Goal: Task Accomplishment & Management: Use online tool/utility

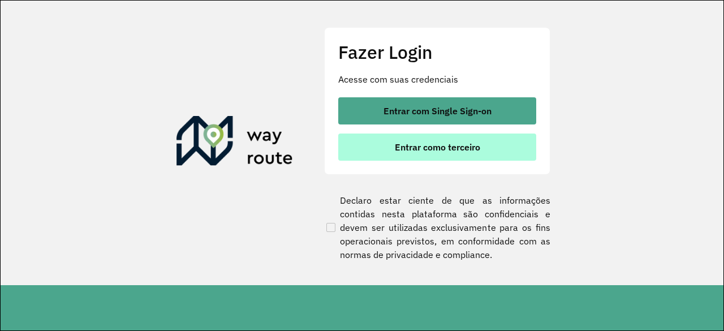
click at [425, 158] on button "Entrar como terceiro" at bounding box center [437, 146] width 198 height 27
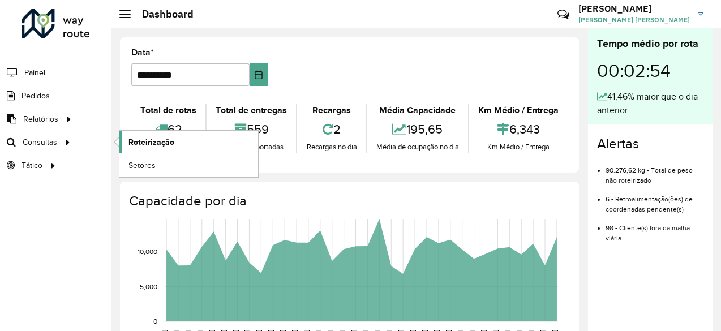
click at [143, 138] on span "Roteirização" at bounding box center [151, 142] width 46 height 12
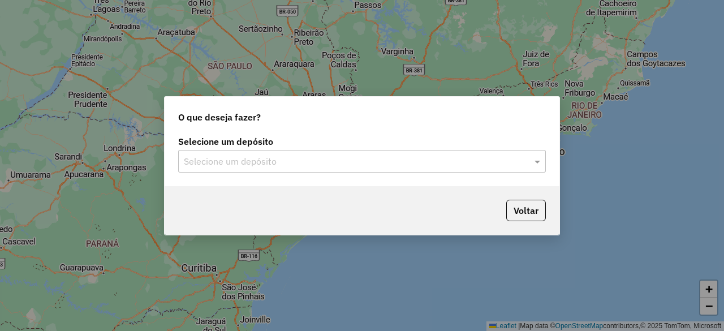
click at [377, 162] on input "text" at bounding box center [351, 162] width 334 height 14
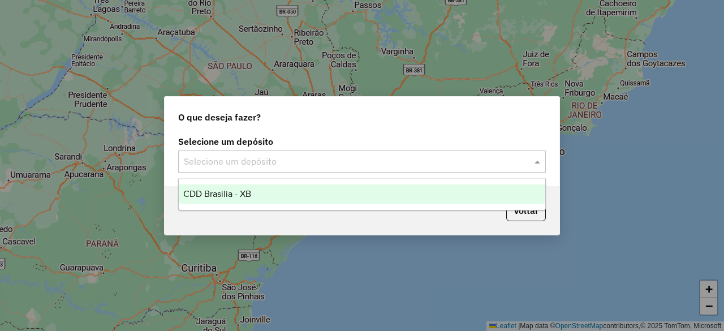
click at [272, 192] on div "CDD Brasilia - XB" at bounding box center [362, 193] width 366 height 19
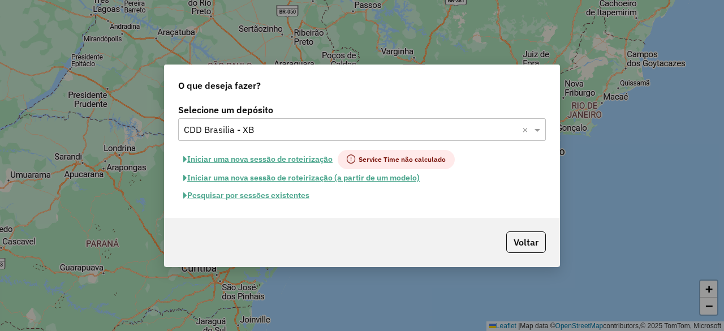
click at [291, 194] on button "Pesquisar por sessões existentes" at bounding box center [246, 196] width 136 height 18
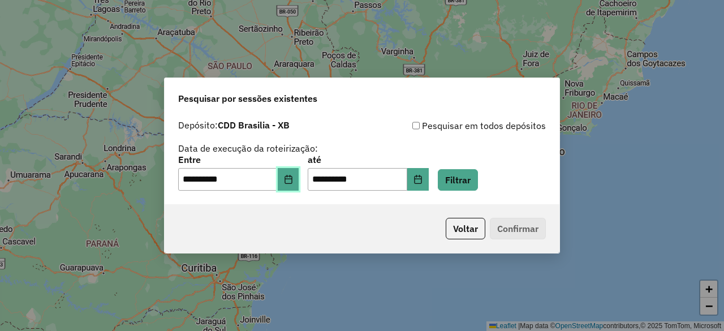
click at [293, 178] on icon "Choose Date" at bounding box center [288, 179] width 9 height 9
click at [460, 96] on div "Pesquisar por sessões existentes" at bounding box center [362, 96] width 395 height 36
click at [293, 178] on icon "Choose Date" at bounding box center [288, 179] width 9 height 9
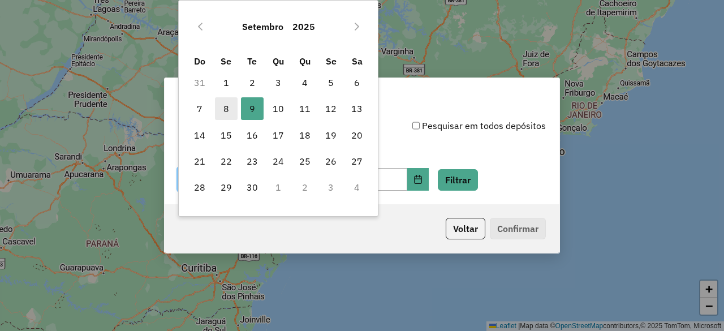
click at [226, 104] on span "8" at bounding box center [226, 108] width 23 height 23
type input "**********"
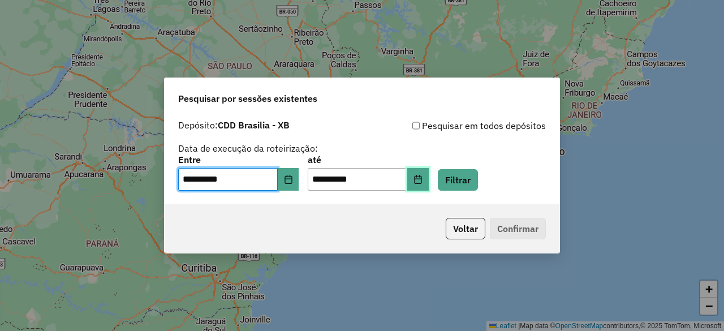
click at [423, 179] on icon "Choose Date" at bounding box center [417, 179] width 9 height 9
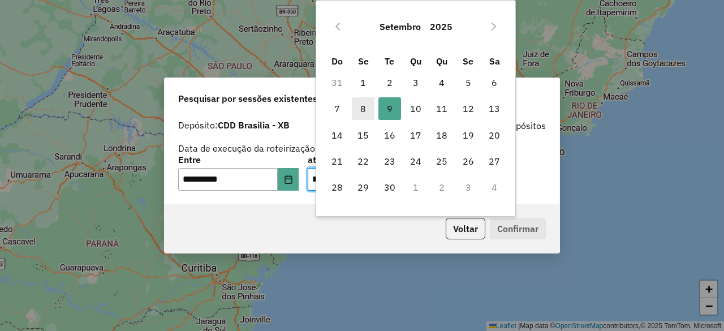
click at [363, 108] on span "8" at bounding box center [363, 108] width 23 height 23
type input "**********"
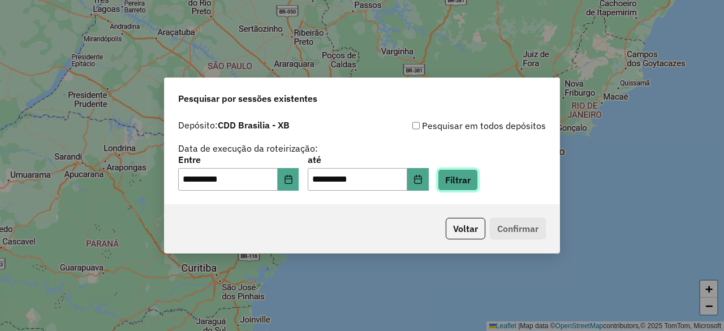
click at [475, 179] on button "Filtrar" at bounding box center [458, 179] width 40 height 21
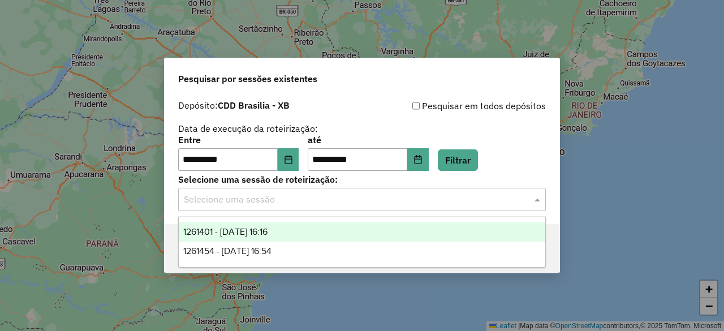
click at [393, 202] on input "text" at bounding box center [351, 200] width 334 height 14
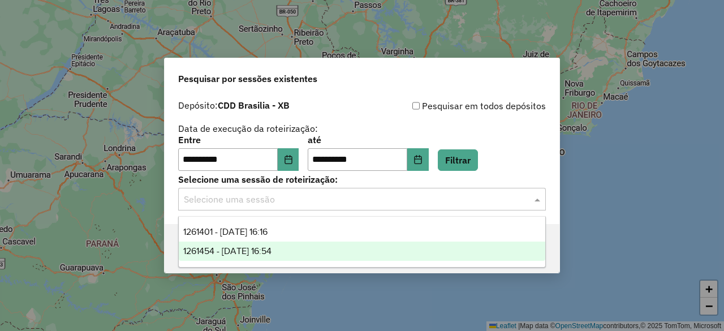
click at [329, 254] on div "1261454 - 08/09/2025 16:54" at bounding box center [362, 251] width 366 height 19
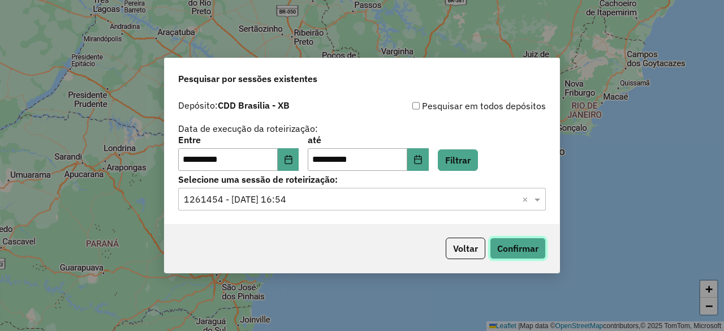
click at [506, 251] on button "Confirmar" at bounding box center [518, 248] width 56 height 21
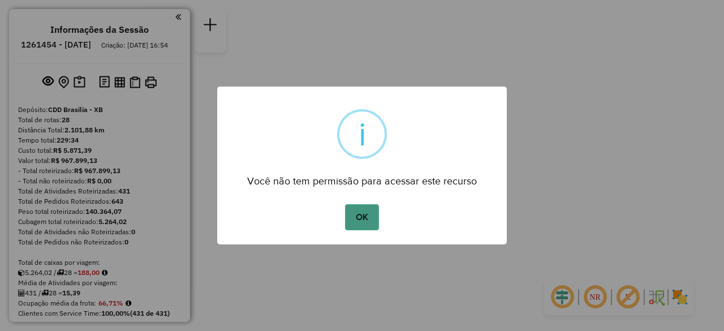
click at [364, 212] on button "OK" at bounding box center [361, 217] width 33 height 26
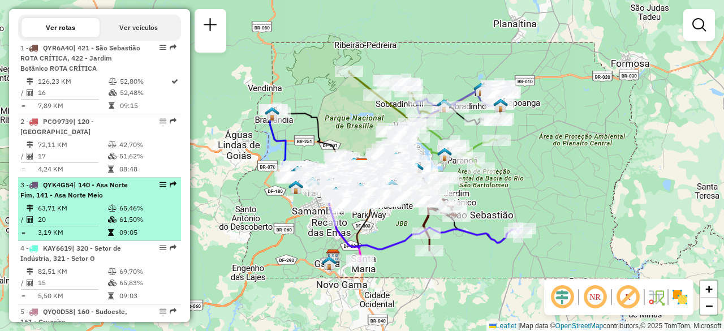
scroll to position [396, 0]
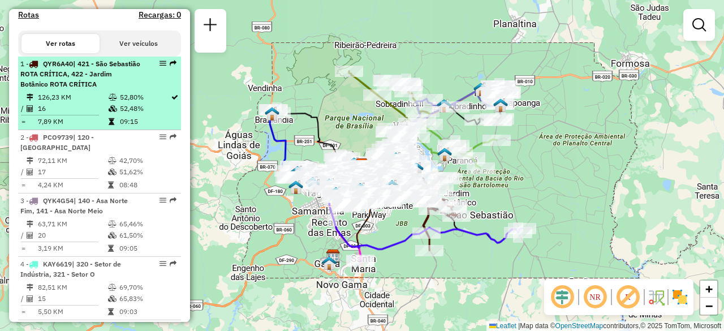
click at [82, 89] on div "1 - QYR6A40 | 421 - São Sebastião ROTA CRÍTICA, 422 - Jardim Botânico ROTA CRÍT…" at bounding box center [80, 74] width 120 height 31
select select "**********"
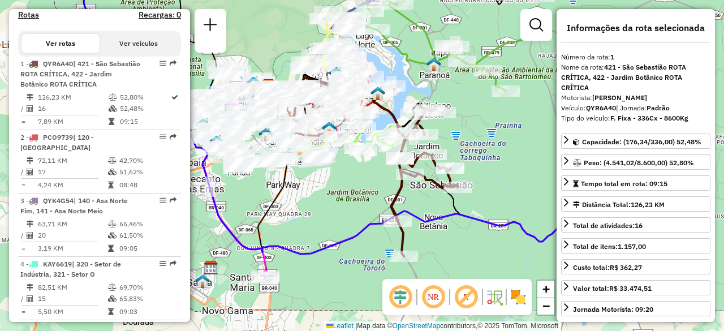
click at [430, 301] on em at bounding box center [433, 296] width 27 height 27
click at [408, 296] on em at bounding box center [400, 296] width 27 height 27
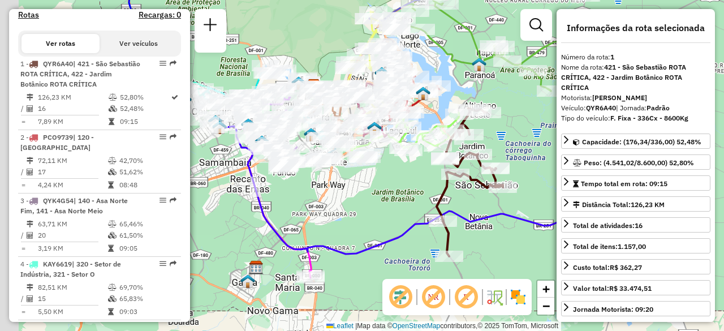
drag, startPoint x: 316, startPoint y: 220, endPoint x: 362, endPoint y: 221, distance: 46.4
click at [362, 221] on div "Janela de atendimento Grade de atendimento Capacidade Transportadoras Veículos …" at bounding box center [362, 165] width 724 height 331
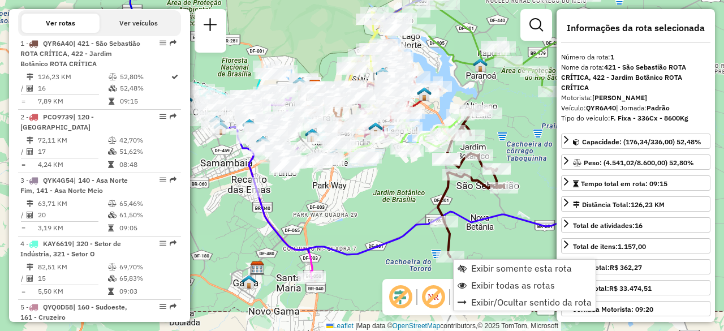
scroll to position [453, 0]
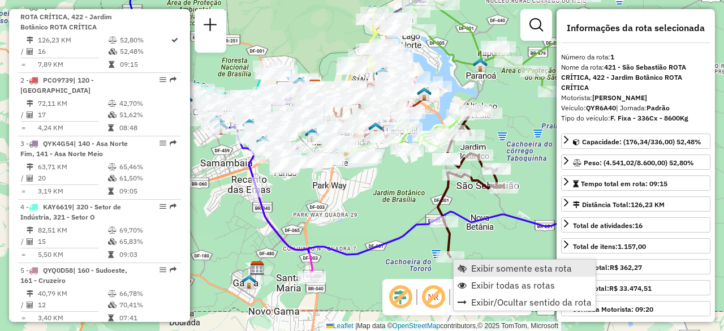
click at [483, 269] on span "Exibir somente esta rota" at bounding box center [521, 268] width 101 height 9
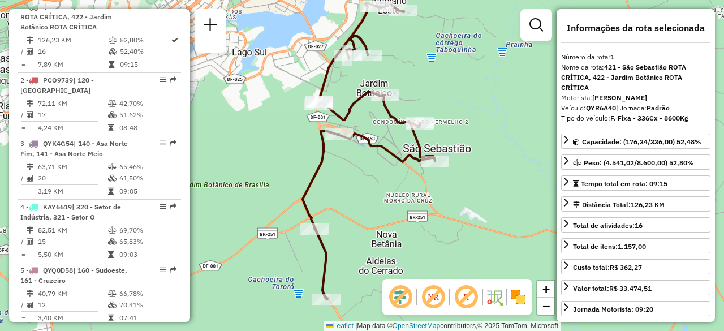
click at [402, 210] on div "Janela de atendimento Grade de atendimento Capacidade Transportadoras Veículos …" at bounding box center [362, 165] width 724 height 331
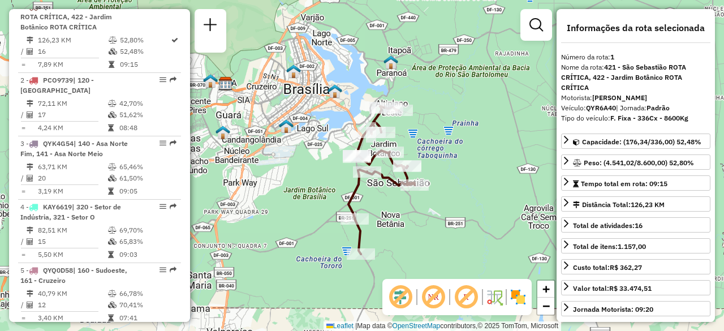
drag, startPoint x: 451, startPoint y: 169, endPoint x: 431, endPoint y: 167, distance: 20.5
click at [431, 167] on div "Janela de atendimento Grade de atendimento Capacidade Transportadoras Veículos …" at bounding box center [362, 165] width 724 height 331
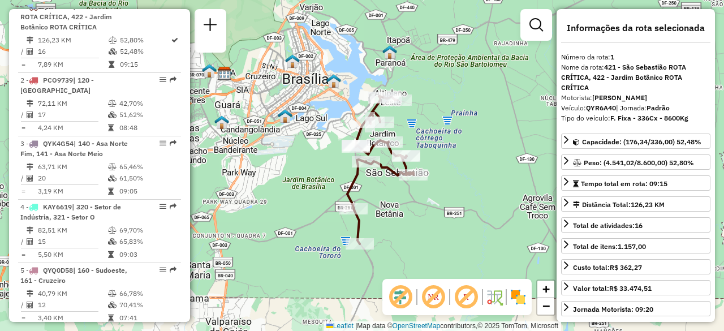
drag, startPoint x: 446, startPoint y: 204, endPoint x: 465, endPoint y: 196, distance: 20.8
click at [465, 196] on div "Janela de atendimento Grade de atendimento Capacidade Transportadoras Veículos …" at bounding box center [362, 165] width 724 height 331
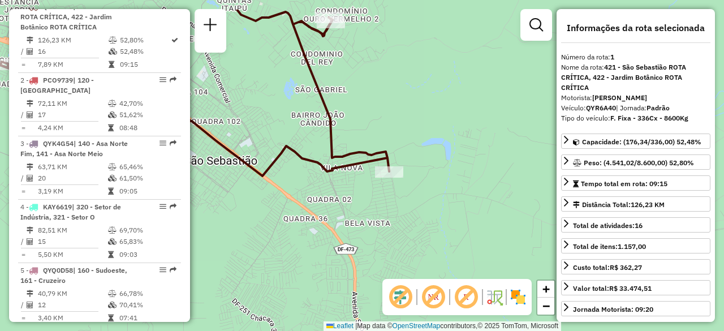
click at [419, 220] on div "Janela de atendimento Grade de atendimento Capacidade Transportadoras Veículos …" at bounding box center [362, 165] width 724 height 331
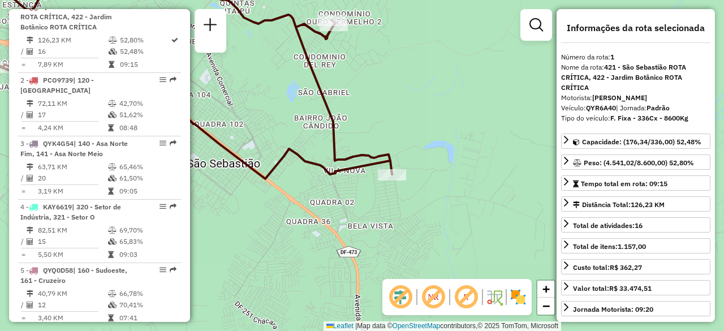
drag, startPoint x: 414, startPoint y: 200, endPoint x: 454, endPoint y: 204, distance: 39.9
click at [454, 204] on div "Rota 1 - Placa QYR6A40 71062717 - BRUNA ENEIAS DA SILV Janela de atendimento Gr…" at bounding box center [362, 165] width 724 height 331
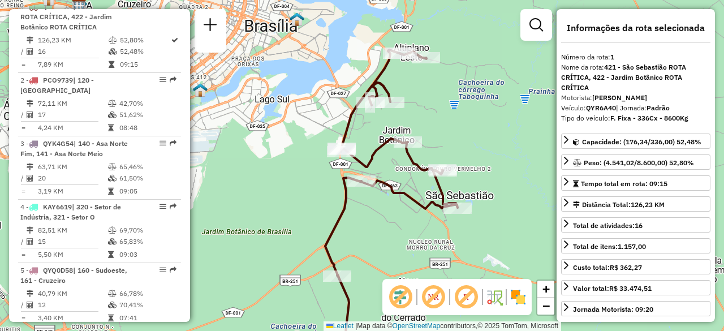
drag, startPoint x: 369, startPoint y: 221, endPoint x: 385, endPoint y: 231, distance: 18.8
click at [385, 231] on div "Janela de atendimento Grade de atendimento Capacidade Transportadoras Veículos …" at bounding box center [362, 165] width 724 height 331
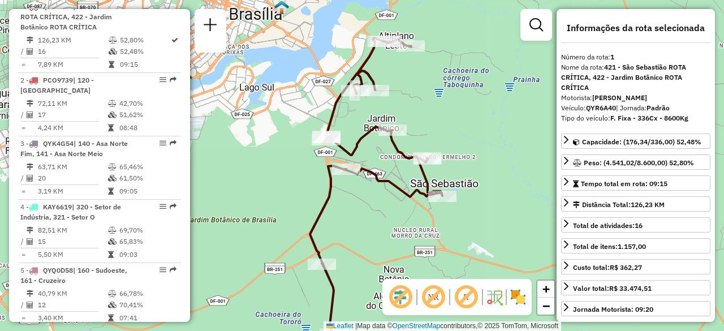
drag, startPoint x: 471, startPoint y: 154, endPoint x: 454, endPoint y: 142, distance: 20.6
click at [455, 143] on div "Janela de atendimento Grade de atendimento Capacidade Transportadoras Veículos …" at bounding box center [362, 165] width 724 height 331
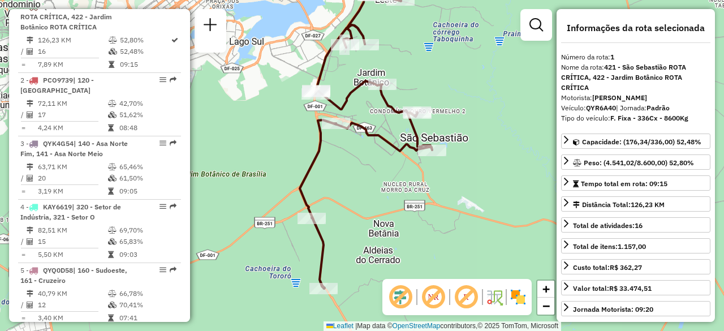
drag, startPoint x: 389, startPoint y: 238, endPoint x: 380, endPoint y: 193, distance: 45.5
click at [380, 193] on div "Janela de atendimento Grade de atendimento Capacidade Transportadoras Veículos …" at bounding box center [362, 165] width 724 height 331
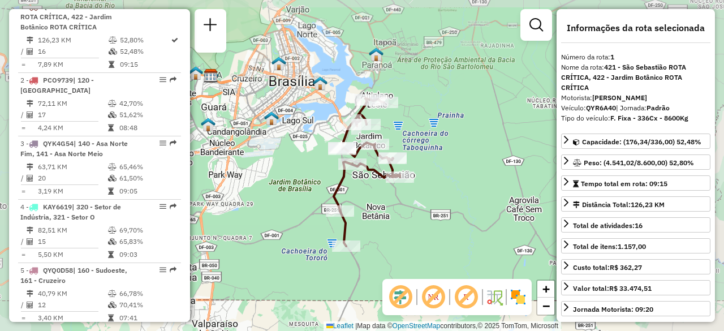
drag, startPoint x: 368, startPoint y: 193, endPoint x: 382, endPoint y: 218, distance: 28.9
click at [382, 217] on div "Janela de atendimento Grade de atendimento Capacidade Transportadoras Veículos …" at bounding box center [362, 165] width 724 height 331
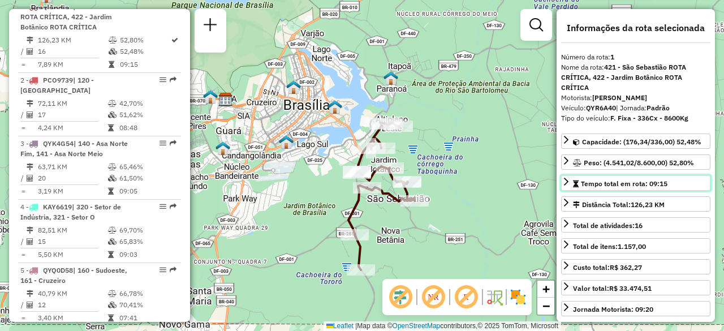
click at [565, 186] on icon at bounding box center [566, 182] width 5 height 8
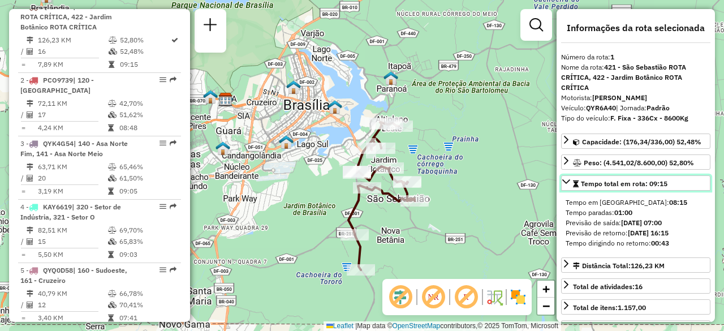
click at [565, 186] on icon at bounding box center [566, 181] width 9 height 9
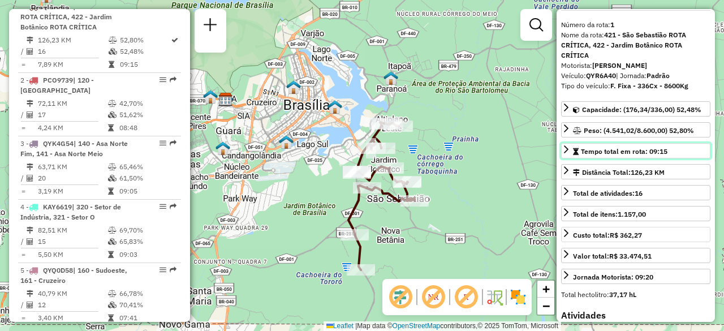
scroll to position [57, 0]
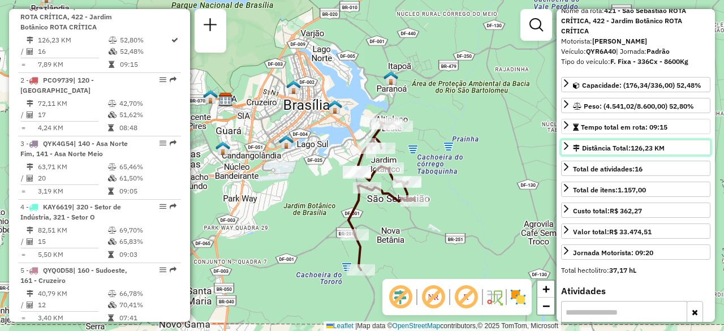
click at [568, 150] on icon at bounding box center [566, 146] width 5 height 8
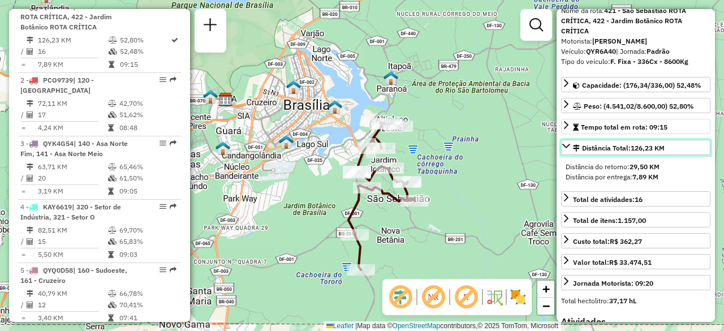
click at [567, 150] on icon at bounding box center [566, 145] width 9 height 9
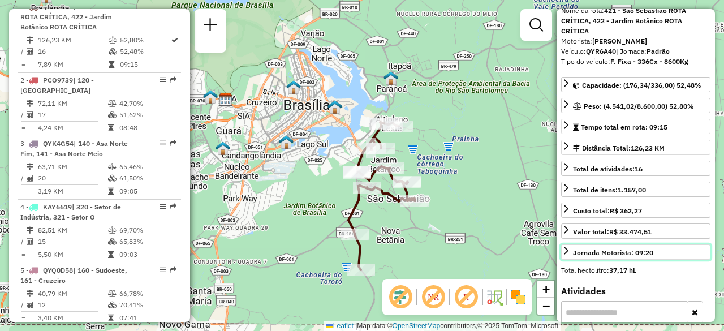
click at [565, 255] on icon at bounding box center [566, 250] width 9 height 9
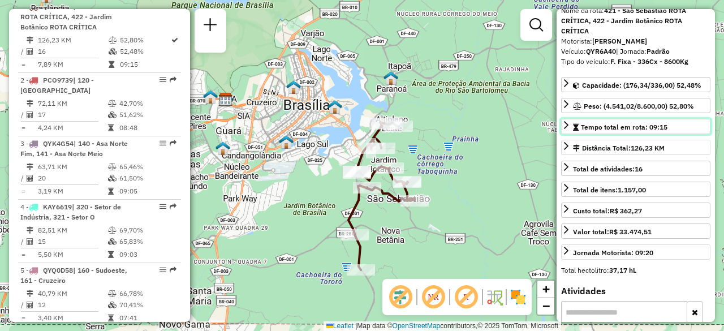
click at [565, 129] on icon at bounding box center [566, 125] width 5 height 8
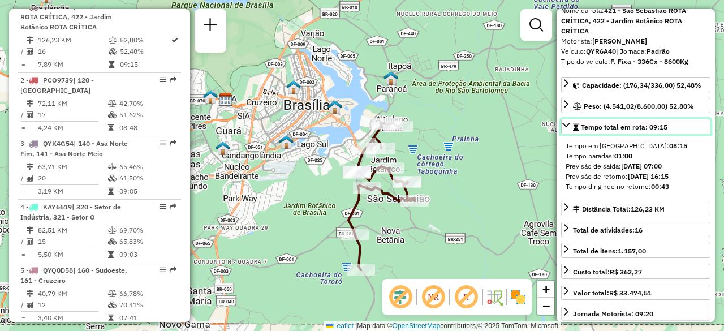
click at [565, 130] on icon at bounding box center [566, 124] width 9 height 9
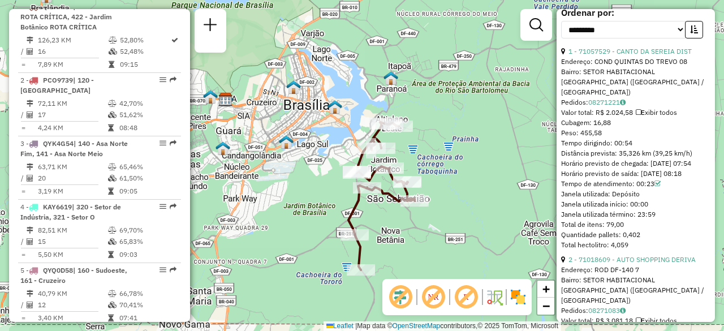
scroll to position [396, 0]
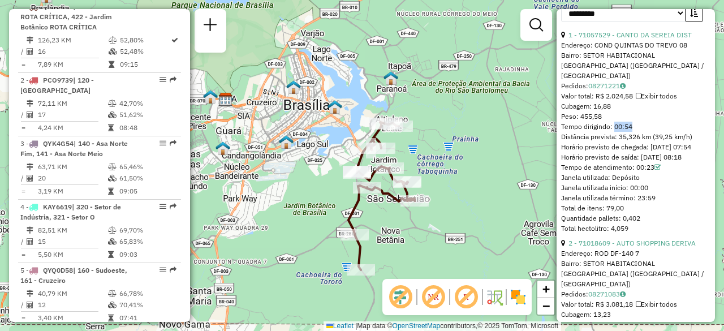
drag, startPoint x: 612, startPoint y: 123, endPoint x: 627, endPoint y: 122, distance: 15.3
click at [627, 122] on div "Tempo dirigindo: 00:54" at bounding box center [635, 127] width 149 height 10
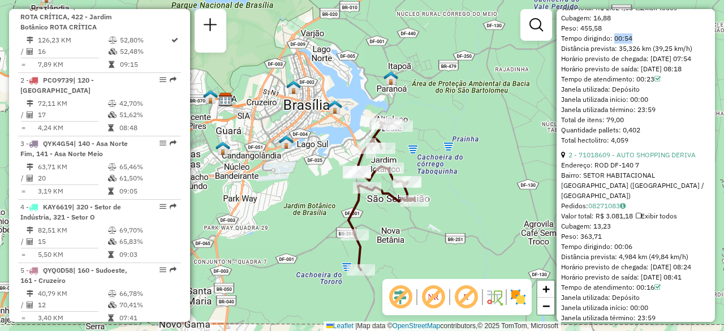
scroll to position [509, 0]
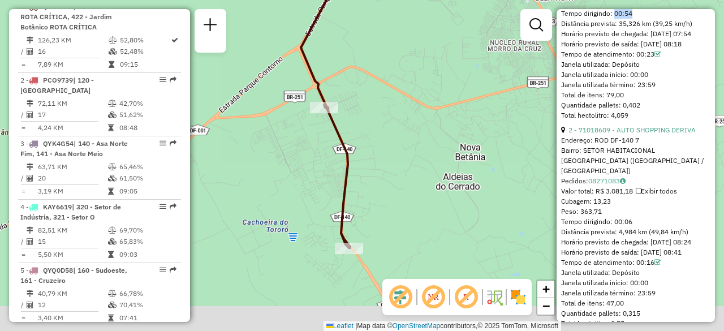
drag, startPoint x: 373, startPoint y: 246, endPoint x: 390, endPoint y: 190, distance: 58.7
click at [390, 190] on div "Janela de atendimento Grade de atendimento Capacidade Transportadoras Veículos …" at bounding box center [362, 165] width 724 height 331
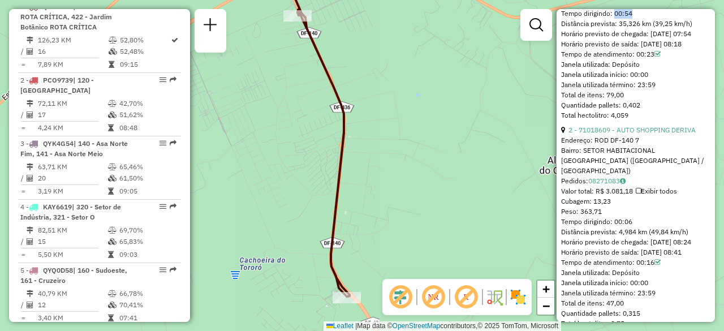
drag, startPoint x: 388, startPoint y: 192, endPoint x: 424, endPoint y: 186, distance: 36.7
click at [424, 186] on div "Janela de atendimento Grade de atendimento Capacidade Transportadoras Veículos …" at bounding box center [362, 165] width 724 height 331
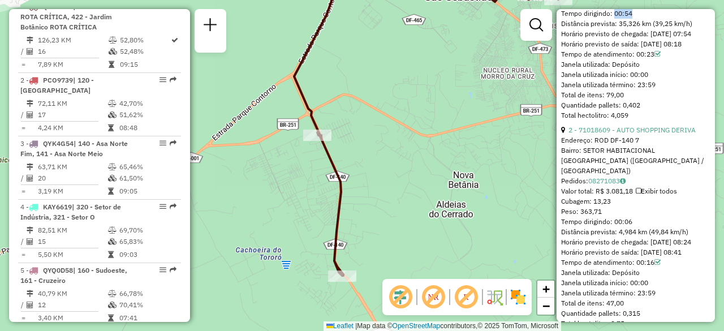
drag, startPoint x: 399, startPoint y: 199, endPoint x: 384, endPoint y: 212, distance: 20.4
click at [384, 212] on div "Janela de atendimento Grade de atendimento Capacidade Transportadoras Veículos …" at bounding box center [362, 165] width 724 height 331
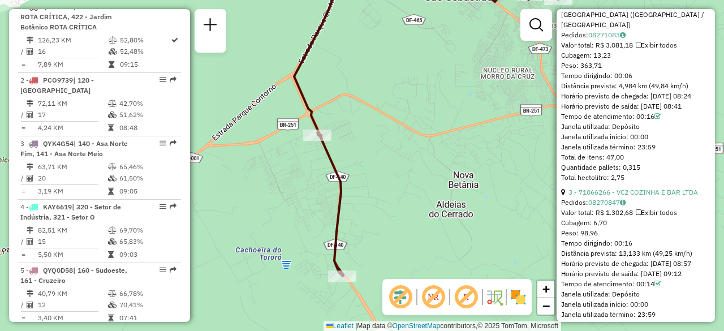
scroll to position [679, 0]
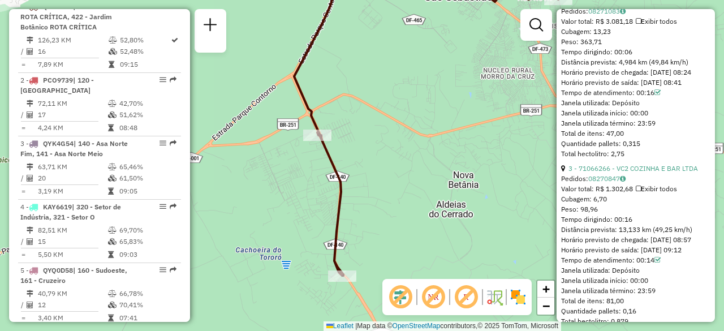
drag, startPoint x: 615, startPoint y: 224, endPoint x: 630, endPoint y: 223, distance: 14.7
click at [630, 223] on div "Tempo dirigindo: 00:16" at bounding box center [635, 219] width 149 height 10
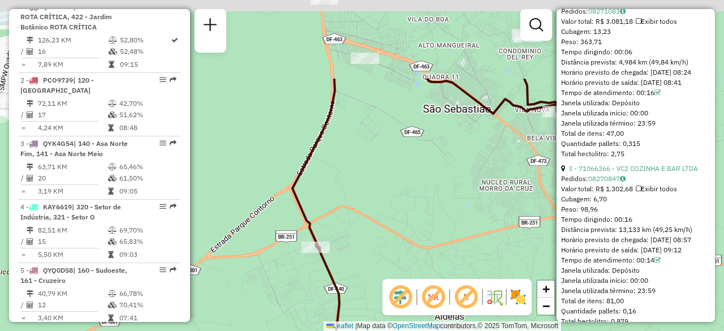
drag, startPoint x: 378, startPoint y: 107, endPoint x: 373, endPoint y: 203, distance: 96.3
click at [378, 238] on div "Janela de atendimento Grade de atendimento Capacidade Transportadoras Veículos …" at bounding box center [362, 165] width 724 height 331
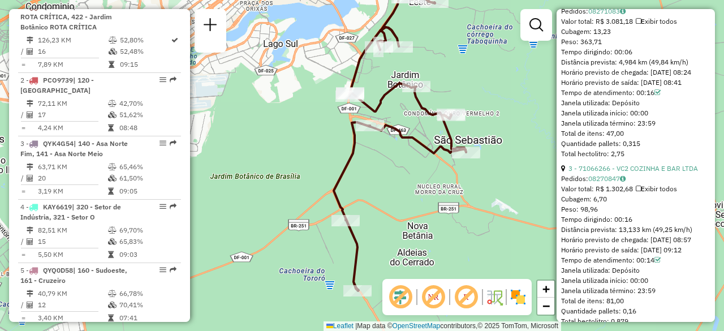
drag, startPoint x: 385, startPoint y: 256, endPoint x: 355, endPoint y: 175, distance: 85.5
click at [355, 175] on div "Rota 1 - Placa QYR6A40 71018609 - AUTO SHOPPING DERIVA Janela de atendimento Gr…" at bounding box center [362, 165] width 724 height 331
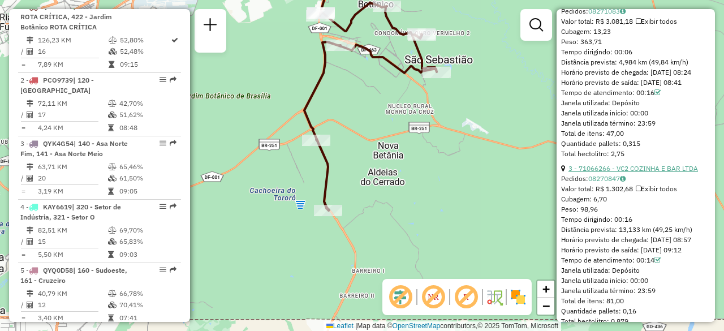
scroll to position [792, 0]
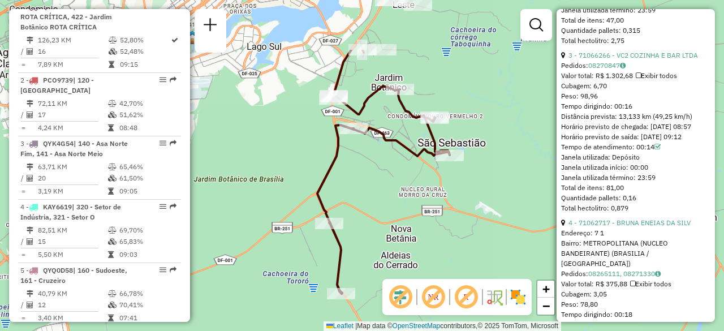
drag, startPoint x: 443, startPoint y: 209, endPoint x: 446, endPoint y: 239, distance: 30.7
click at [446, 239] on div "Janela de atendimento Grade de atendimento Capacidade Transportadoras Veículos …" at bounding box center [362, 165] width 724 height 331
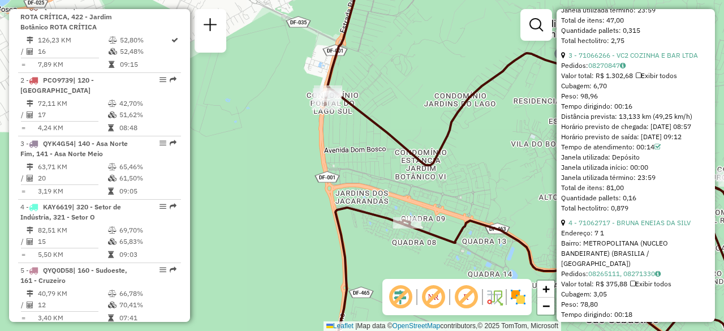
drag, startPoint x: 360, startPoint y: 63, endPoint x: 351, endPoint y: 88, distance: 26.8
click at [351, 88] on div "Janela de atendimento Grade de atendimento Capacidade Transportadoras Veículos …" at bounding box center [362, 165] width 724 height 331
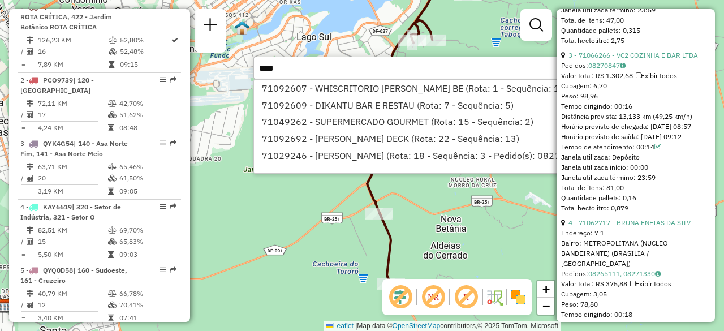
type input "*****"
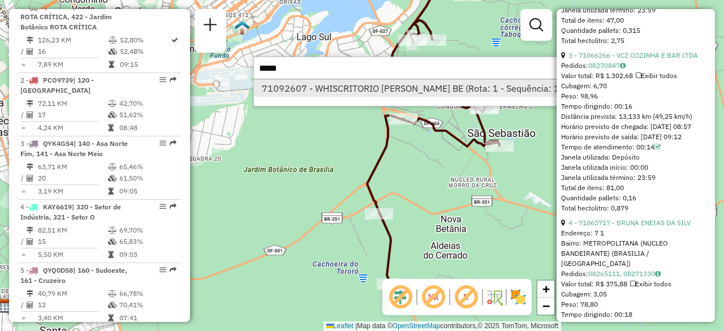
click at [410, 84] on li "71092607 - WHISCRITORIO CODY BE (Rota: 1 - Sequência: 11)" at bounding box center [423, 88] width 338 height 17
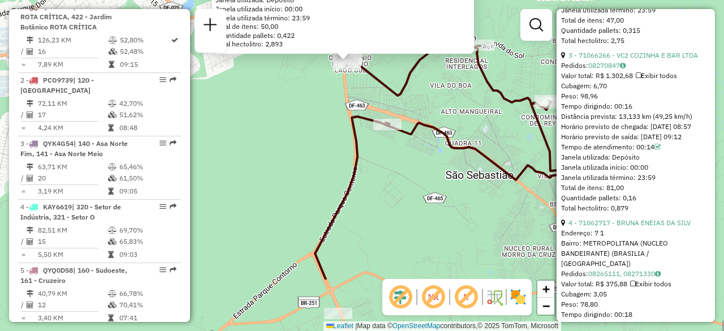
drag, startPoint x: 301, startPoint y: 179, endPoint x: 301, endPoint y: 136, distance: 42.4
click at [301, 136] on div "71092607 - WHISCRITORIO CODY BE Endereço: SAN DIEGO 5 Bairro: SETOR HABITACIONA…" at bounding box center [362, 165] width 724 height 331
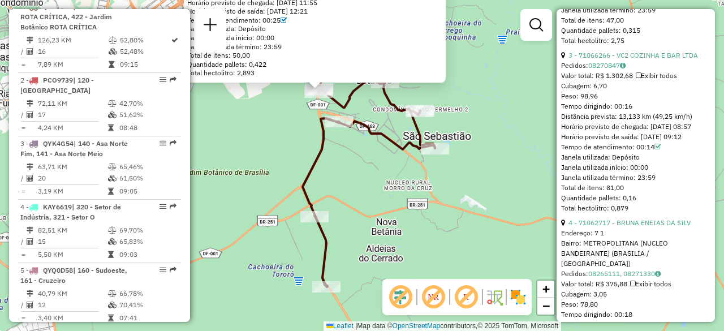
click at [275, 161] on div "71092607 - WHISCRITORIO CODY BE Endereço: SAN DIEGO 5 Bairro: SETOR HABITACIONA…" at bounding box center [362, 165] width 724 height 331
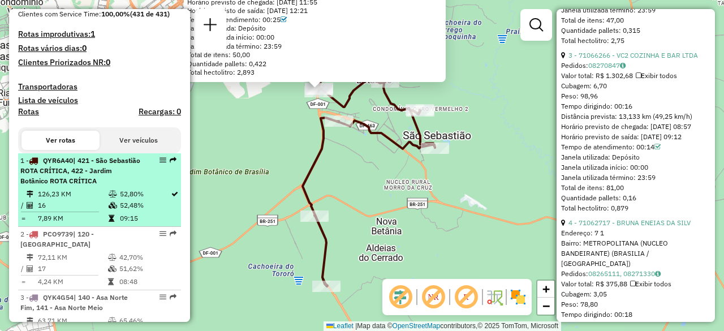
scroll to position [283, 0]
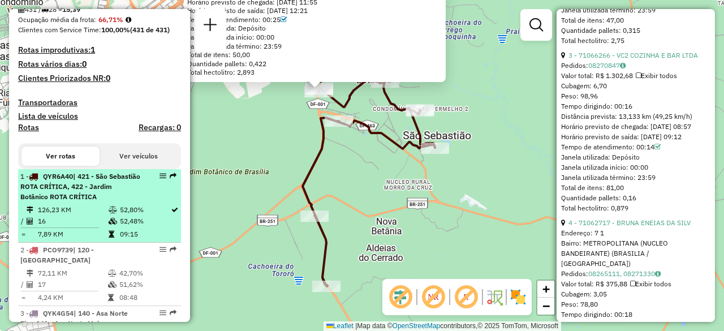
click at [105, 225] on td "16" at bounding box center [72, 221] width 71 height 11
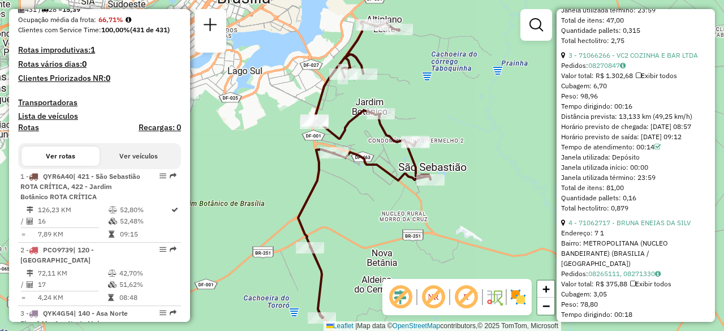
drag, startPoint x: 267, startPoint y: 153, endPoint x: 276, endPoint y: 159, distance: 10.7
click at [276, 159] on div "Janela de atendimento Grade de atendimento Capacidade Transportadoras Veículos …" at bounding box center [362, 165] width 724 height 331
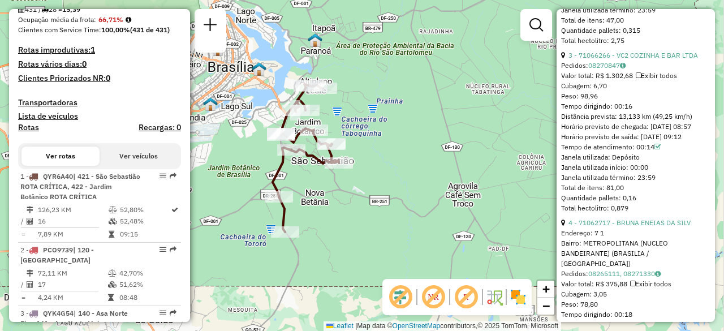
drag, startPoint x: 248, startPoint y: 162, endPoint x: 238, endPoint y: 159, distance: 10.7
click at [238, 159] on div "Janela de atendimento Grade de atendimento Capacidade Transportadoras Veículos …" at bounding box center [362, 165] width 724 height 331
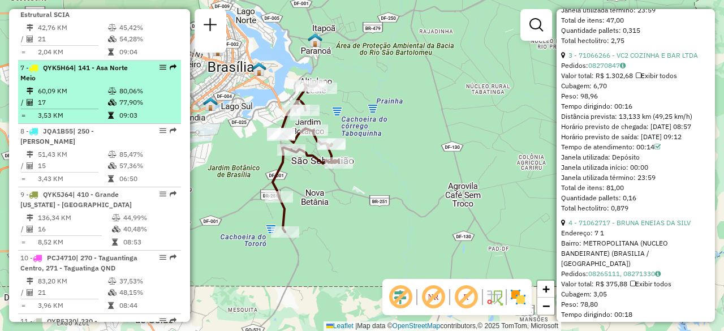
scroll to position [849, 0]
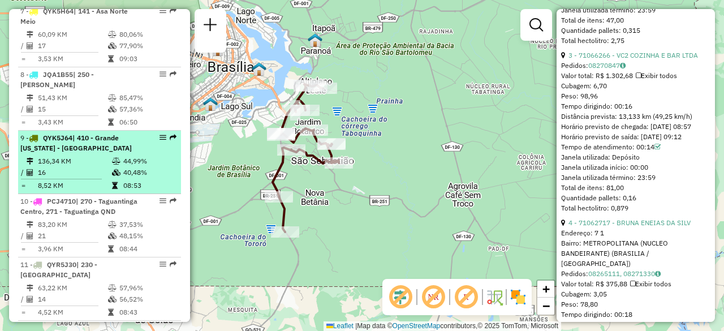
click at [91, 167] on td "136,34 KM" at bounding box center [74, 161] width 74 height 11
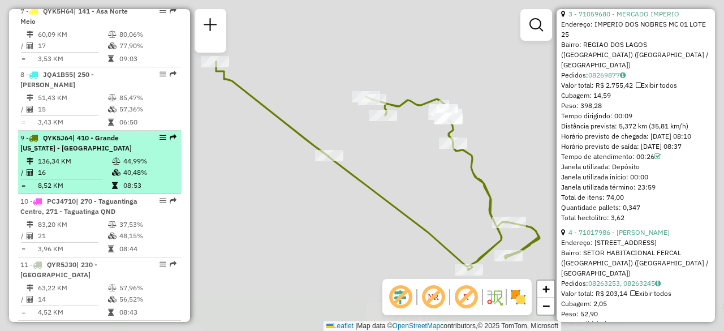
scroll to position [741, 0]
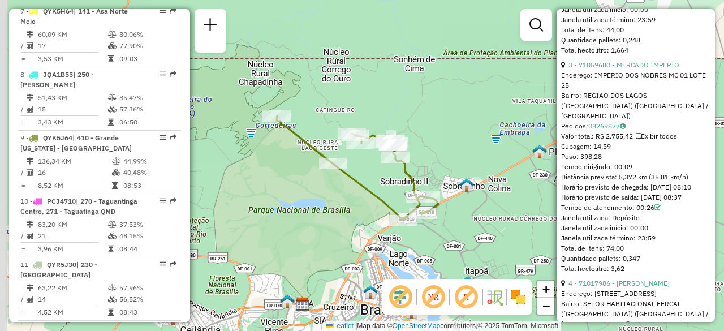
drag, startPoint x: 258, startPoint y: 184, endPoint x: 294, endPoint y: 187, distance: 35.7
click at [294, 187] on div "Janela de atendimento Grade de atendimento Capacidade Transportadoras Veículos …" at bounding box center [362, 165] width 724 height 331
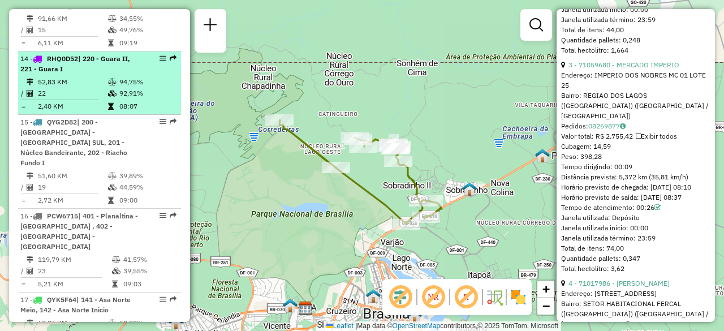
scroll to position [1302, 0]
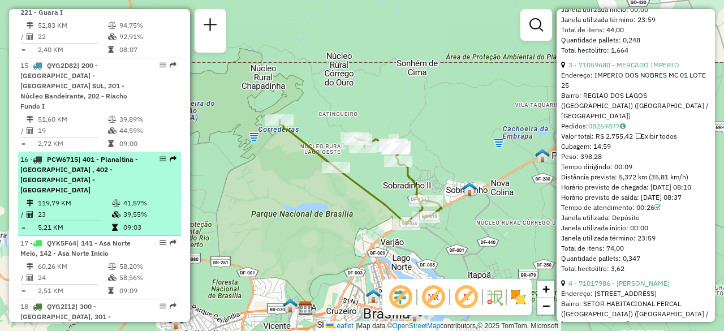
click at [86, 197] on td "119,79 KM" at bounding box center [74, 202] width 74 height 11
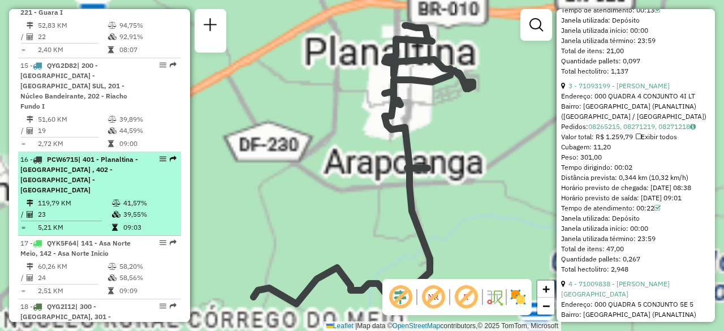
scroll to position [772, 0]
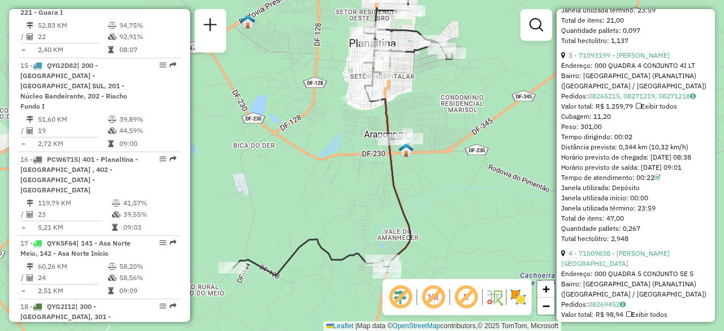
drag, startPoint x: 296, startPoint y: 175, endPoint x: 277, endPoint y: 144, distance: 36.4
click at [277, 144] on div "Janela de atendimento Grade de atendimento Capacidade Transportadoras Veículos …" at bounding box center [362, 165] width 724 height 331
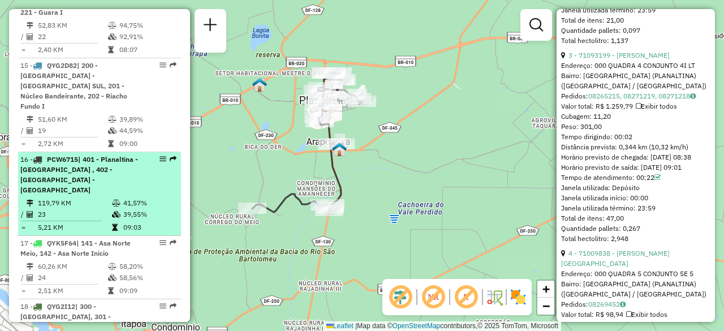
scroll to position [1358, 0]
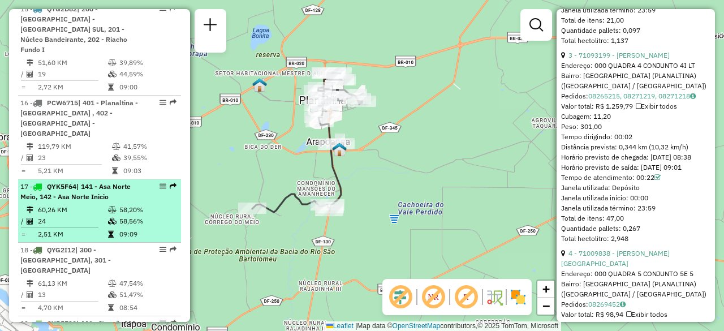
click at [102, 179] on li "17 - QYK5F64 | 141 - Asa Norte Meio, 142 - Asa Norte Inicio 60,26 KM 58,20% / 2…" at bounding box center [99, 210] width 163 height 63
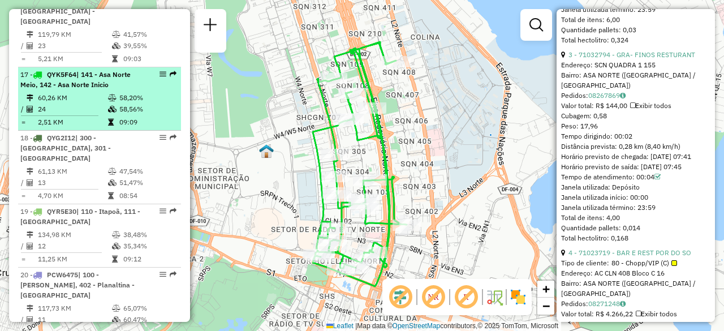
scroll to position [1471, 0]
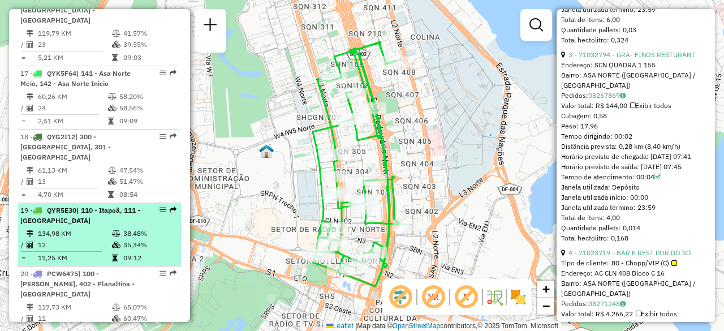
click at [82, 205] on div "19 - QYR5E30 | 110 - Itapoã, 111 - Paranoá" at bounding box center [80, 215] width 120 height 20
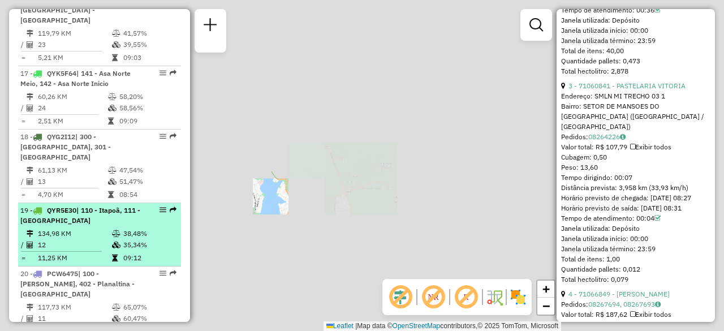
scroll to position [761, 0]
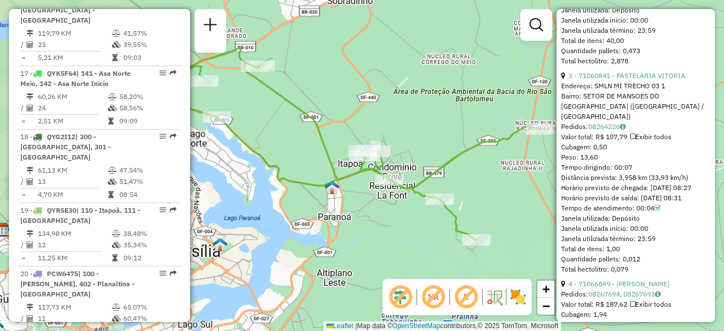
drag, startPoint x: 341, startPoint y: 183, endPoint x: 336, endPoint y: 171, distance: 12.4
click at [336, 171] on icon at bounding box center [354, 144] width 374 height 192
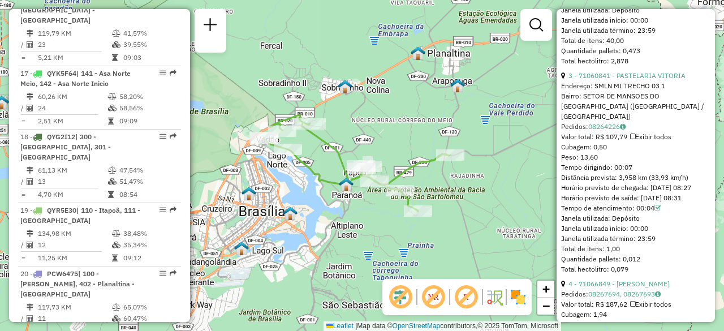
drag, startPoint x: 351, startPoint y: 111, endPoint x: 360, endPoint y: 117, distance: 9.9
click at [360, 117] on div "Janela de atendimento Grade de atendimento Capacidade Transportadoras Veículos …" at bounding box center [362, 165] width 724 height 331
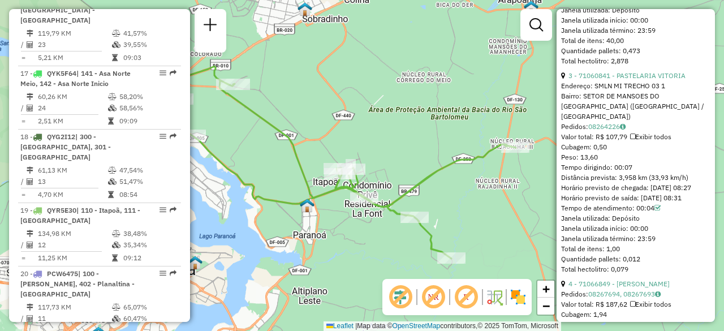
drag, startPoint x: 376, startPoint y: 123, endPoint x: 352, endPoint y: 105, distance: 30.0
click at [352, 105] on div "Janela de atendimento Grade de atendimento Capacidade Transportadoras Veículos …" at bounding box center [362, 165] width 724 height 331
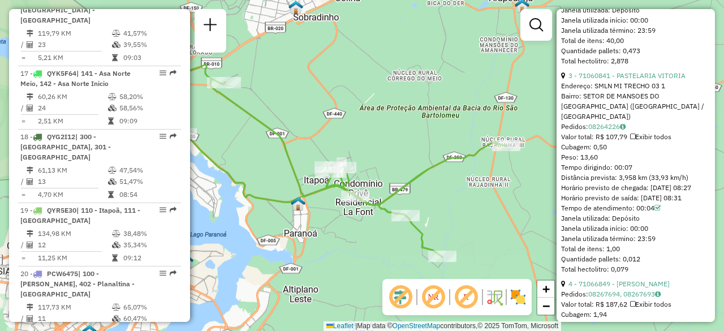
drag, startPoint x: 510, startPoint y: 172, endPoint x: 484, endPoint y: 167, distance: 26.0
click at [484, 167] on div "Rota 19 - Placa QYR5E30 71066849 - BRUNA RODRIGUES DOS SANTOS Janela de atendim…" at bounding box center [362, 165] width 724 height 331
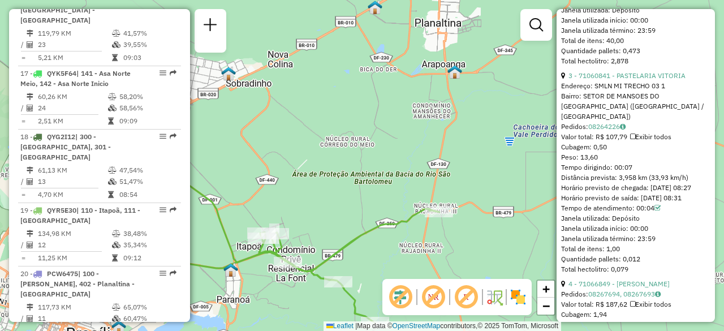
drag, startPoint x: 484, startPoint y: 113, endPoint x: 442, endPoint y: 184, distance: 82.7
click at [442, 184] on div "Janela de atendimento Grade de atendimento Capacidade Transportadoras Veículos …" at bounding box center [362, 165] width 724 height 331
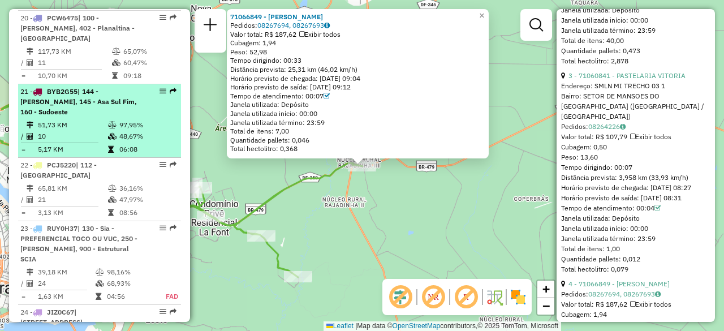
scroll to position [1744, 0]
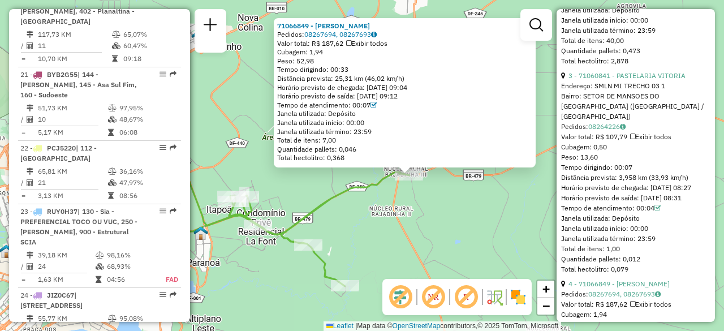
drag, startPoint x: 265, startPoint y: 181, endPoint x: 312, endPoint y: 190, distance: 47.8
click at [312, 190] on div "71066849 - BRUNA RODRIGUES DOS SANTOS Pedidos: 08267694, 08267693 Valor total: …" at bounding box center [362, 165] width 724 height 331
drag, startPoint x: 368, startPoint y: 216, endPoint x: 356, endPoint y: 217, distance: 11.4
click at [356, 217] on div "71066849 - BRUNA RODRIGUES DOS SANTOS Pedidos: 08267694, 08267693 Valor total: …" at bounding box center [362, 165] width 724 height 331
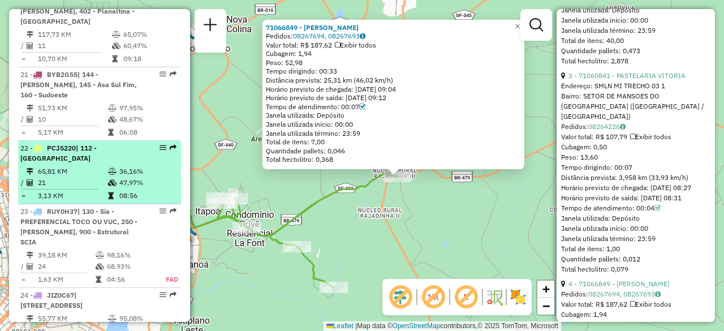
click at [81, 177] on td "21" at bounding box center [72, 182] width 70 height 11
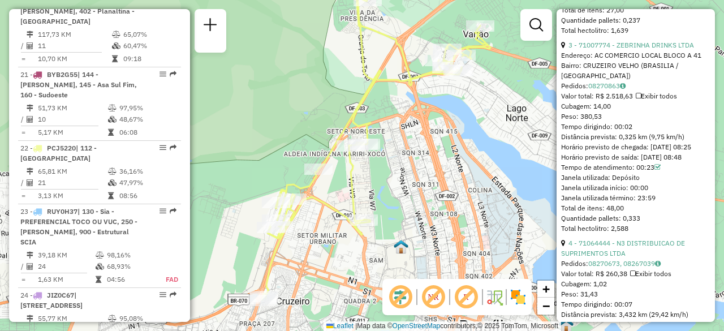
drag, startPoint x: 260, startPoint y: 143, endPoint x: 269, endPoint y: 127, distance: 18.2
click at [269, 127] on div "Janela de atendimento Grade de atendimento Capacidade Transportadoras Veículos …" at bounding box center [362, 165] width 724 height 331
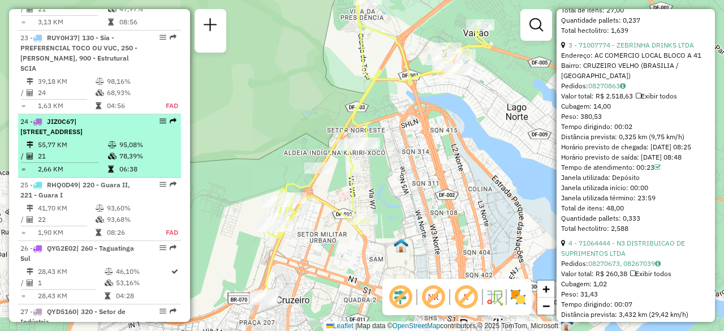
scroll to position [1970, 0]
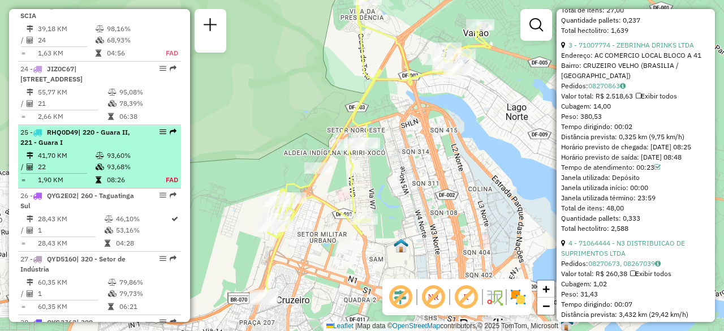
click at [75, 127] on div "25 - RHQ0D49 | 220 - Guara II, 221 - Guara I" at bounding box center [80, 137] width 120 height 20
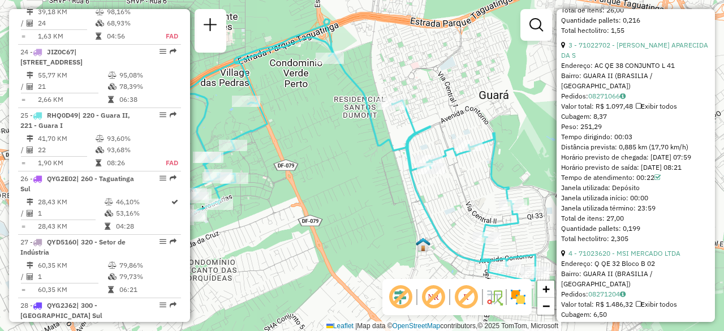
scroll to position [1999, 0]
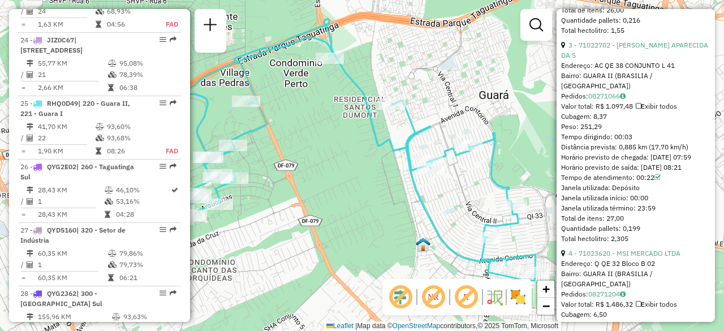
drag, startPoint x: 321, startPoint y: 180, endPoint x: 334, endPoint y: 176, distance: 13.2
click at [334, 176] on div "Rota 25 - Placa RHQ0D49 71045999 - MANDAKA Janela de atendimento Grade de atend…" at bounding box center [362, 165] width 724 height 331
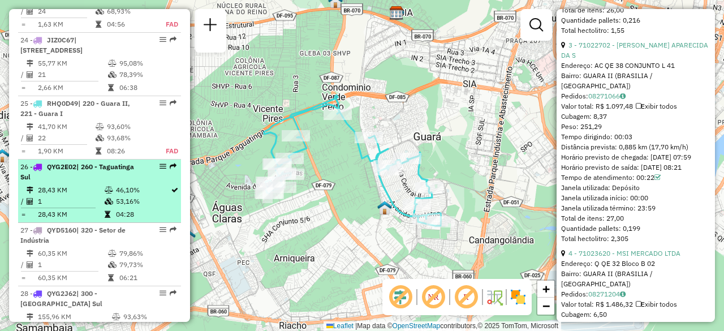
click at [87, 196] on td "1" at bounding box center [70, 201] width 67 height 11
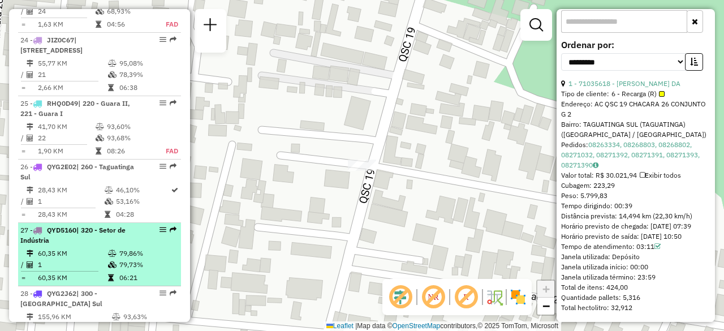
click at [111, 225] on div "27 - QYD5160 | 320 - Setor de Indústria" at bounding box center [80, 235] width 120 height 20
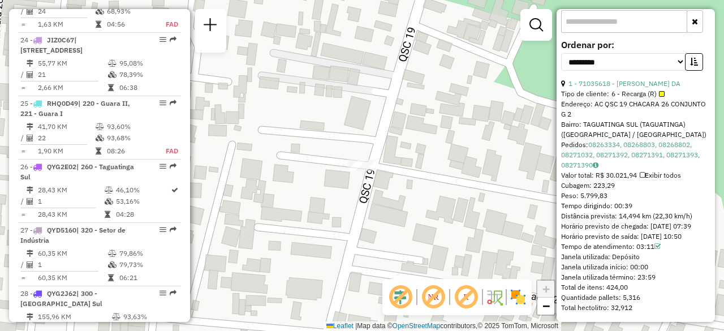
scroll to position [381, 0]
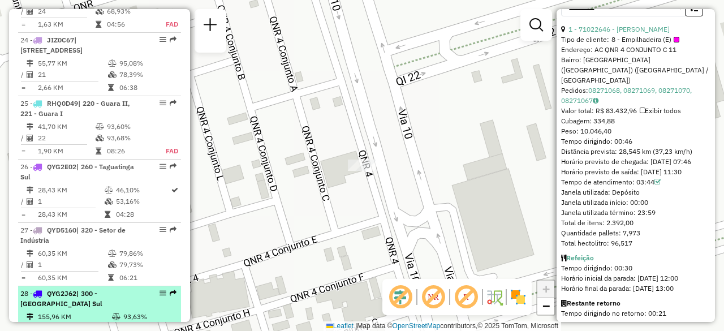
click at [75, 288] on div "28 - QYG2J62 | 300 - Ceilândia Sul" at bounding box center [80, 298] width 120 height 20
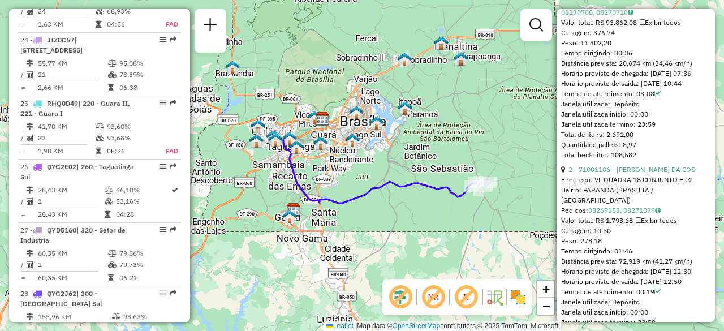
scroll to position [346, 0]
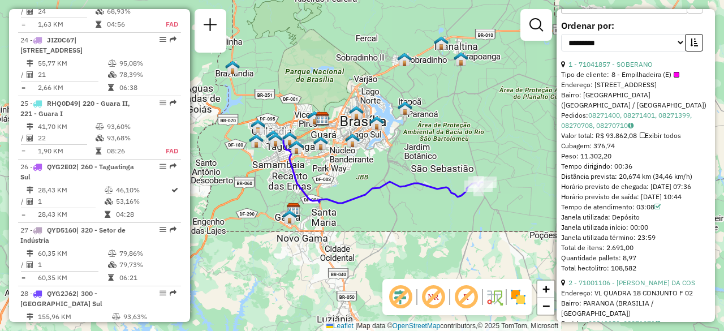
drag, startPoint x: 412, startPoint y: 135, endPoint x: 382, endPoint y: 110, distance: 39.3
click at [382, 110] on div "Janela de atendimento Grade de atendimento Capacidade Transportadoras Veículos …" at bounding box center [362, 165] width 724 height 331
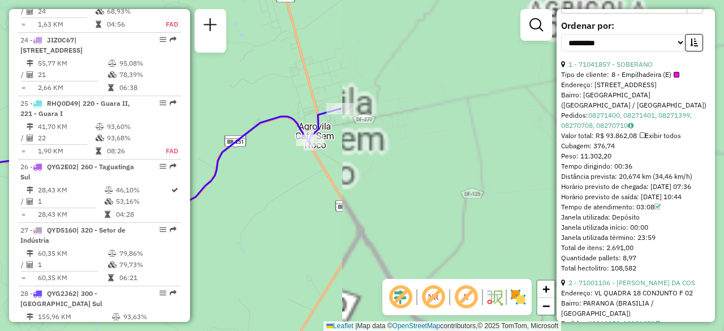
drag, startPoint x: 385, startPoint y: 163, endPoint x: 432, endPoint y: 193, distance: 55.7
click at [432, 193] on div "Janela de atendimento Grade de atendimento Capacidade Transportadoras Veículos …" at bounding box center [362, 165] width 724 height 331
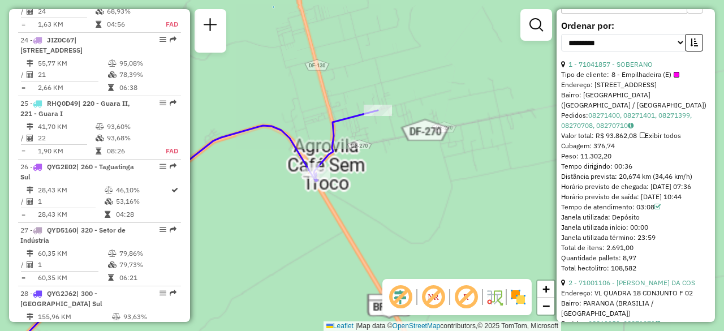
drag, startPoint x: 378, startPoint y: 179, endPoint x: 433, endPoint y: 182, distance: 55.5
click at [433, 182] on div "Janela de atendimento Grade de atendimento Capacidade Transportadoras Veículos …" at bounding box center [362, 165] width 724 height 331
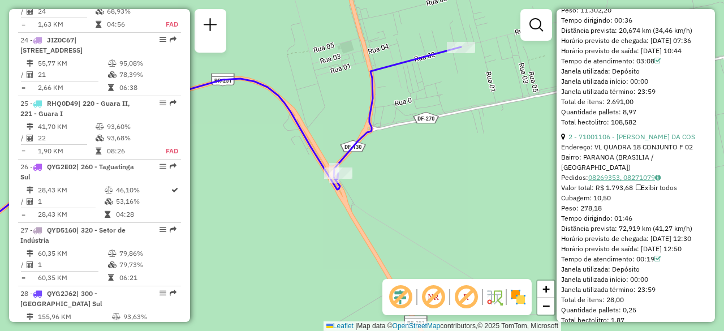
scroll to position [516, 0]
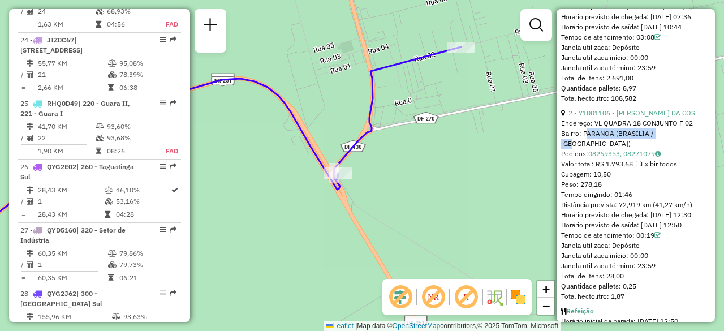
drag, startPoint x: 583, startPoint y: 128, endPoint x: 661, endPoint y: 126, distance: 78.1
click at [661, 128] on div "Bairro: PARANOA (BRASILIA / DF)" at bounding box center [635, 138] width 149 height 20
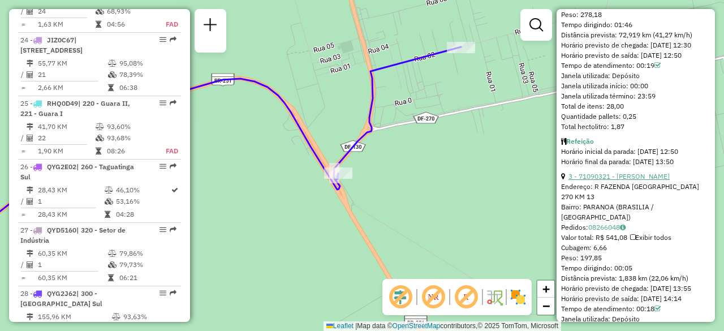
scroll to position [572, 0]
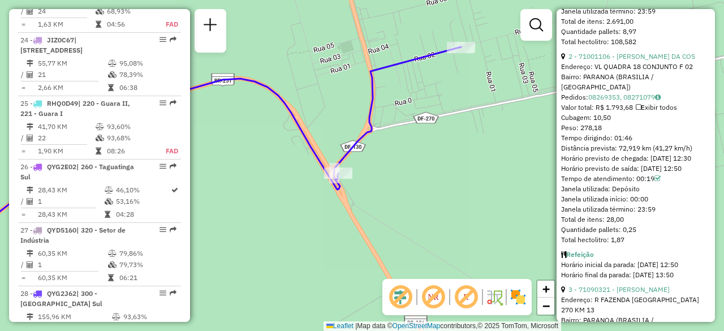
click at [656, 123] on div "Peso: 278,18" at bounding box center [635, 128] width 149 height 10
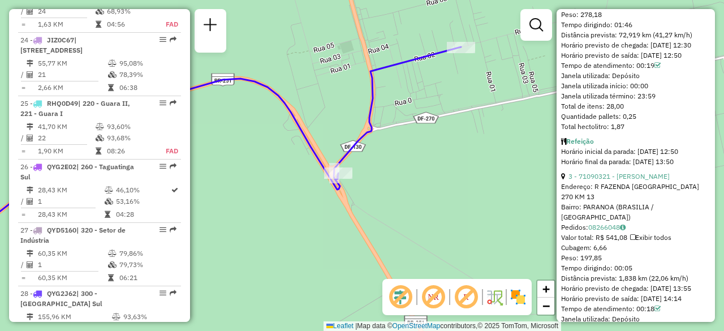
scroll to position [742, 0]
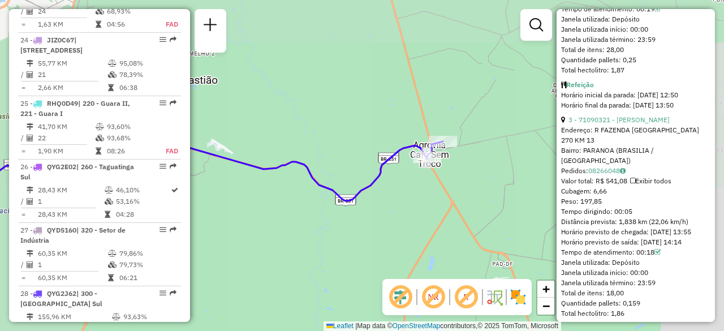
drag, startPoint x: 343, startPoint y: 113, endPoint x: 387, endPoint y: 144, distance: 54.8
click at [386, 141] on div "Janela de atendimento Grade de atendimento Capacidade Transportadoras Veículos …" at bounding box center [362, 165] width 724 height 331
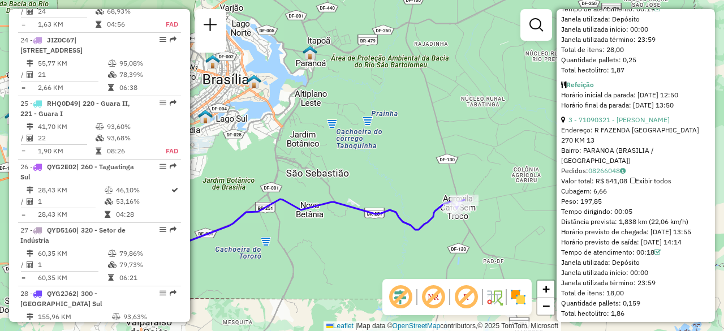
drag, startPoint x: 390, startPoint y: 149, endPoint x: 399, endPoint y: 162, distance: 16.0
click at [399, 162] on div "Janela de atendimento Grade de atendimento Capacidade Transportadoras Veículos …" at bounding box center [362, 165] width 724 height 331
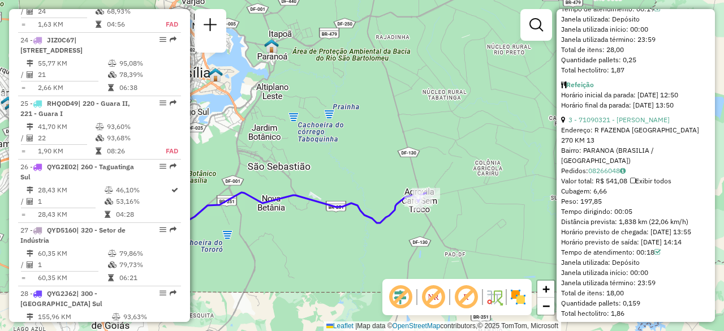
drag, startPoint x: 441, startPoint y: 169, endPoint x: 425, endPoint y: 158, distance: 19.6
click at [425, 158] on div "Janela de atendimento Grade de atendimento Capacidade Transportadoras Veículos …" at bounding box center [362, 165] width 724 height 331
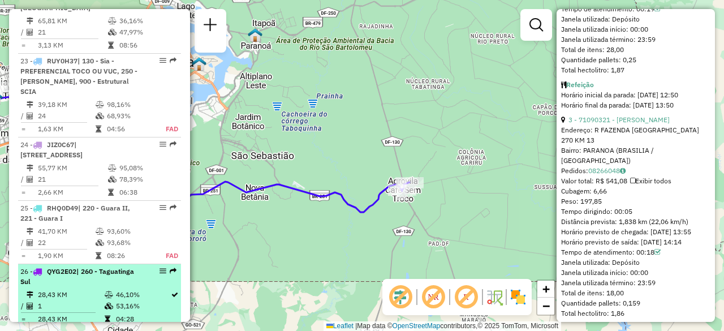
scroll to position [1886, 0]
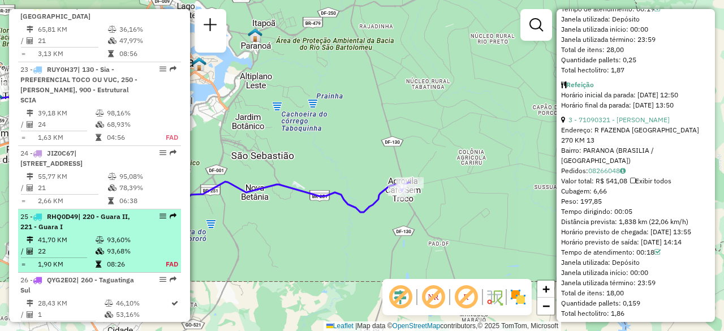
click at [169, 258] on td "FAD" at bounding box center [165, 263] width 25 height 11
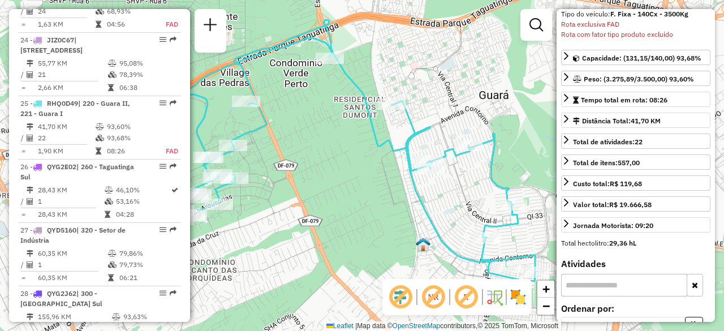
scroll to position [0, 0]
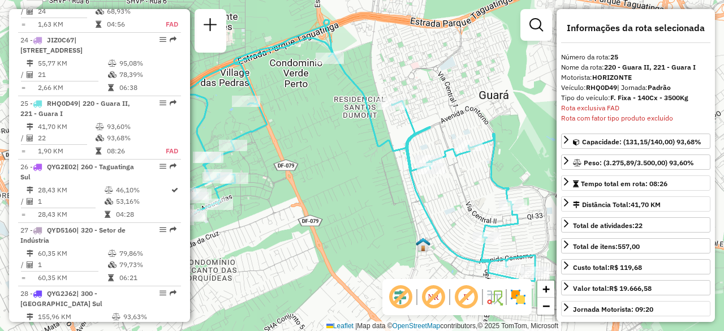
click at [609, 109] on div "Rota exclusiva FAD" at bounding box center [635, 108] width 149 height 10
drag, startPoint x: 618, startPoint y: 107, endPoint x: 562, endPoint y: 104, distance: 56.1
click at [562, 104] on div "Rota exclusiva FAD" at bounding box center [635, 108] width 149 height 10
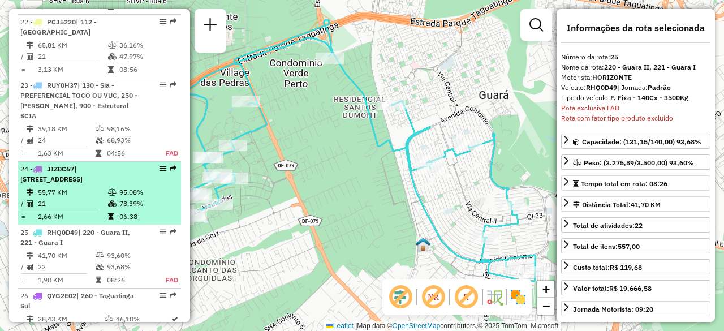
scroll to position [1886, 0]
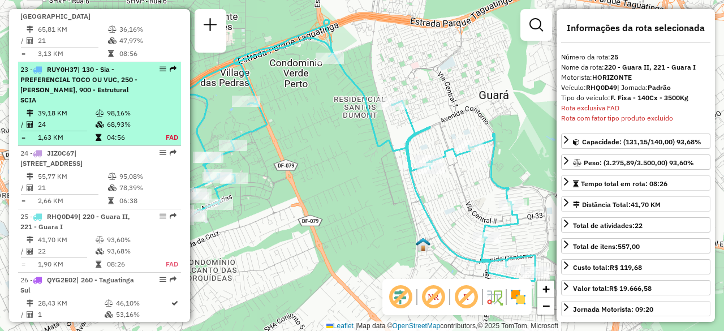
click at [116, 62] on li "23 - RUY0H37 | 130 - Sia - PREFERENCIAL TOCO OU VUC, 250 - Vicente Pires, 900 -…" at bounding box center [99, 104] width 163 height 84
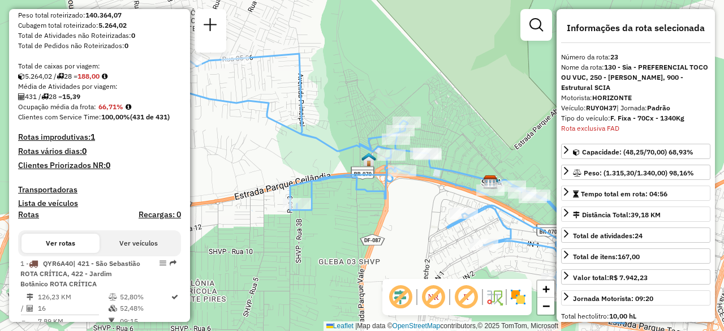
scroll to position [189, 0]
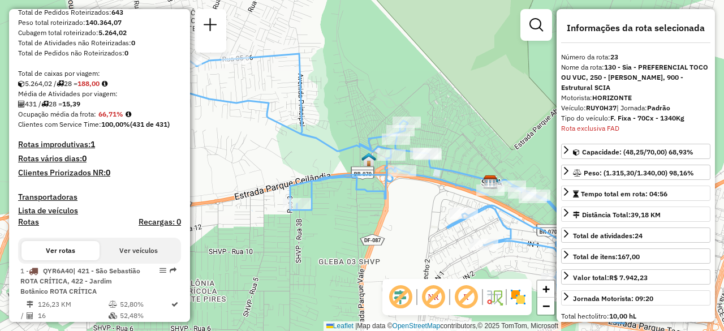
click at [77, 149] on h4 "Rotas improdutivas: 1" at bounding box center [99, 145] width 163 height 10
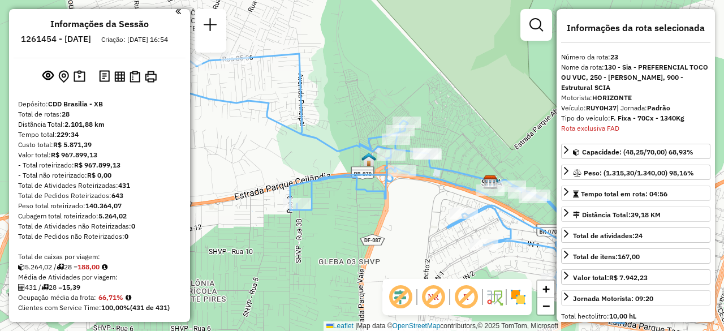
scroll to position [0, 0]
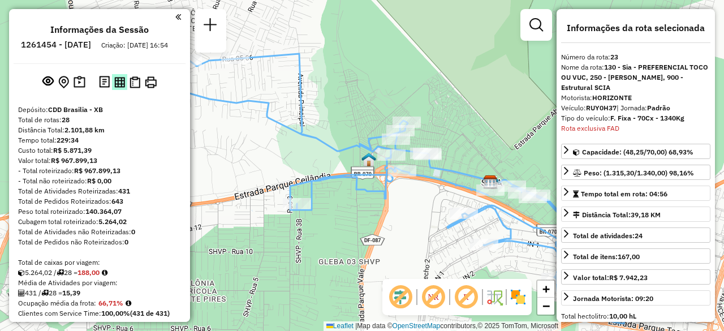
click at [120, 88] on img at bounding box center [119, 82] width 11 height 11
click at [78, 89] on img at bounding box center [80, 82] width 12 height 13
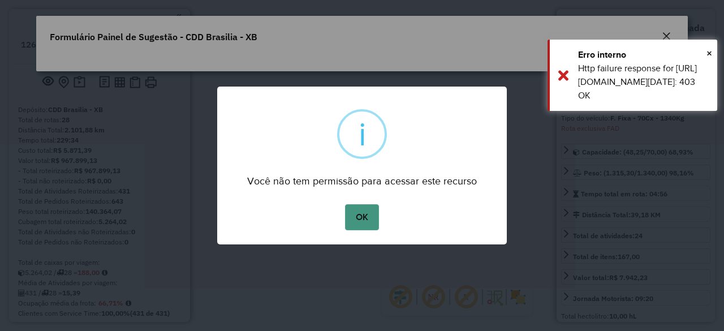
click at [361, 221] on button "OK" at bounding box center [361, 217] width 33 height 26
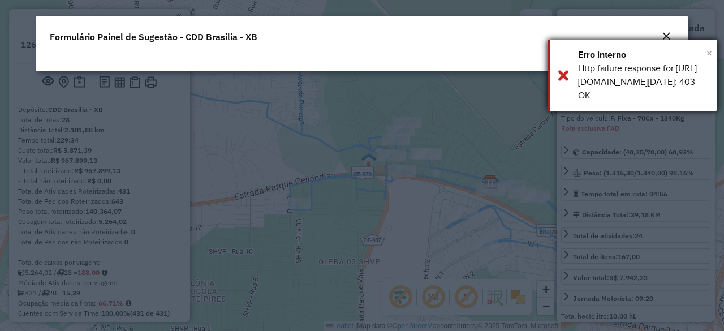
click at [710, 53] on span "×" at bounding box center [709, 53] width 6 height 12
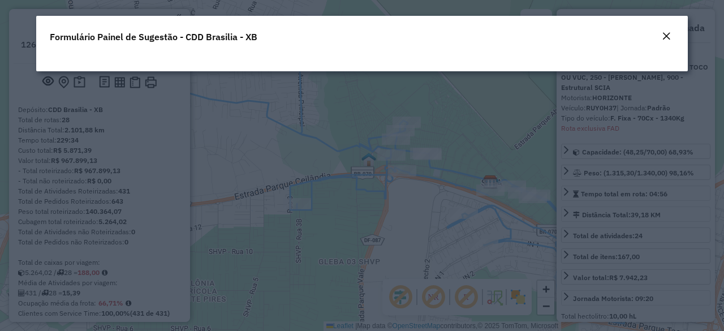
click at [667, 33] on em "Close" at bounding box center [666, 36] width 9 height 9
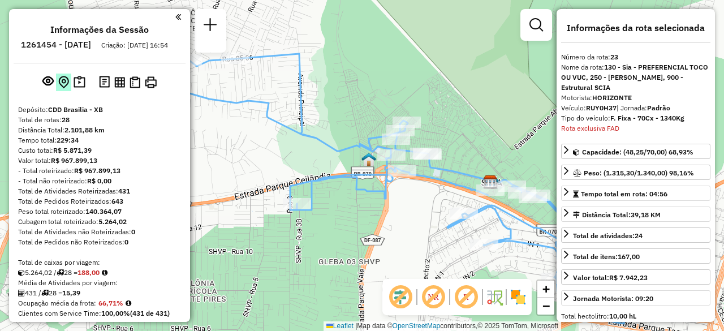
click at [61, 89] on img at bounding box center [63, 82] width 11 height 13
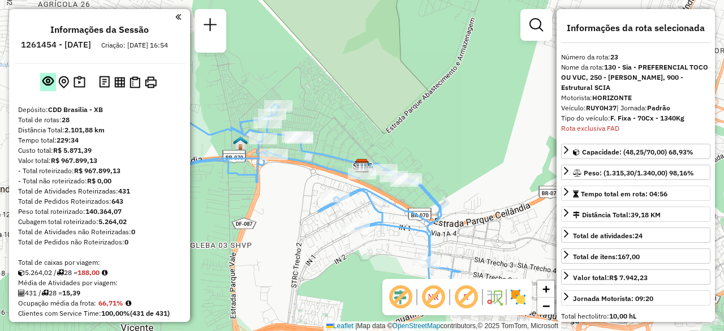
click at [48, 87] on em at bounding box center [47, 80] width 11 height 11
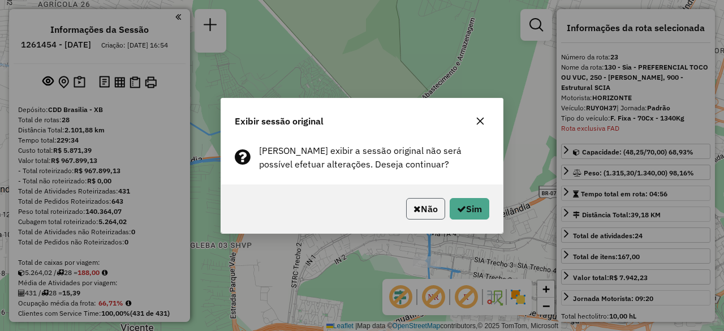
click at [429, 210] on button "Não" at bounding box center [425, 208] width 39 height 21
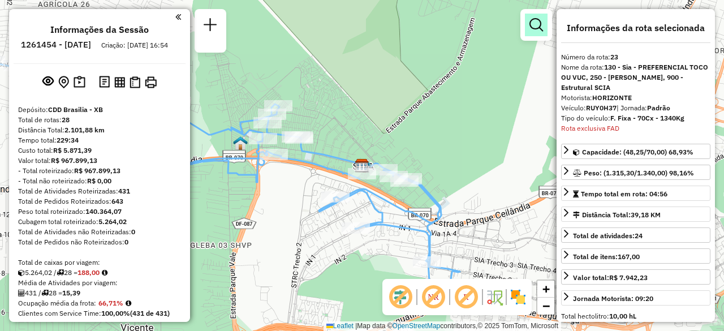
click at [537, 32] on link at bounding box center [536, 25] width 23 height 23
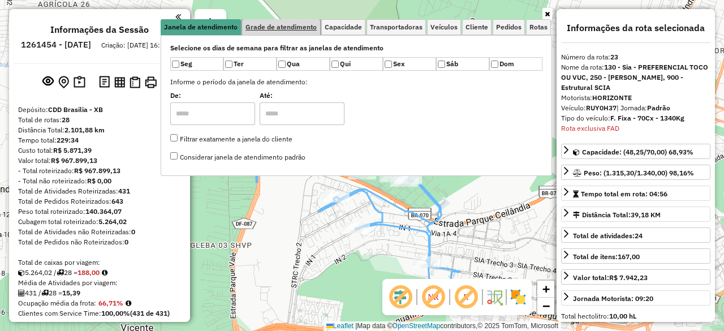
click at [301, 28] on span "Grade de atendimento" at bounding box center [280, 27] width 71 height 7
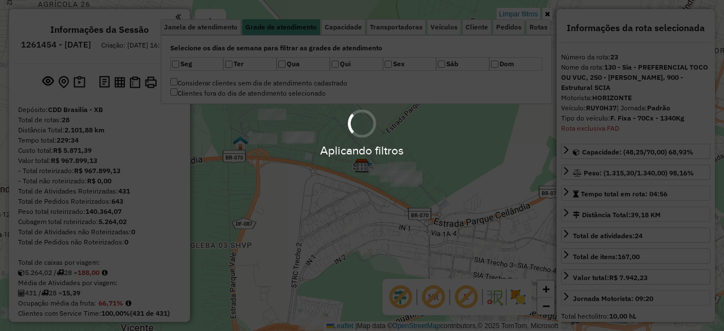
click at [393, 62] on div "Aplicando filtros" at bounding box center [362, 165] width 724 height 331
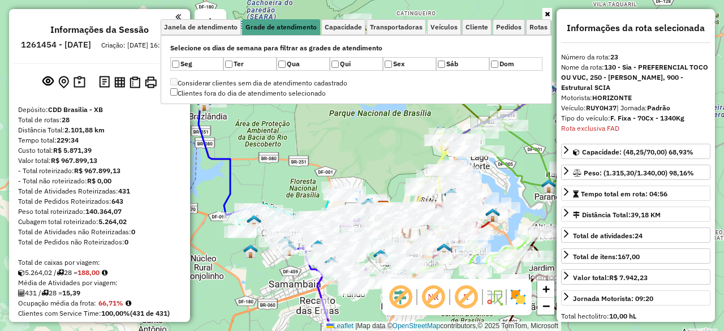
drag, startPoint x: 399, startPoint y: 125, endPoint x: 377, endPoint y: 195, distance: 73.5
click at [377, 195] on div "Janela de atendimento Grade de atendimento Capacidade Transportadoras Veículos …" at bounding box center [362, 165] width 724 height 331
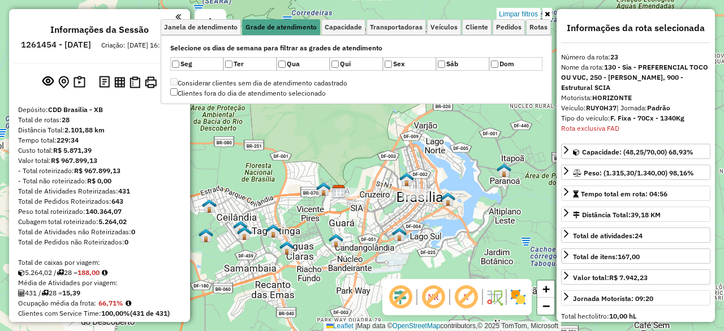
drag, startPoint x: 337, startPoint y: 161, endPoint x: 301, endPoint y: 132, distance: 46.6
click at [299, 131] on div "Limpar filtros Janela de atendimento Grade de atendimento Capacidade Transporta…" at bounding box center [362, 165] width 724 height 331
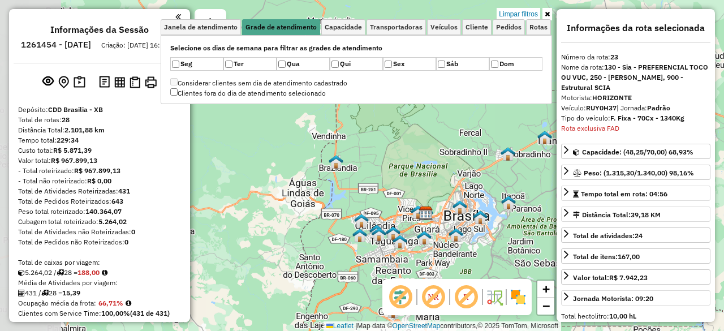
drag, startPoint x: 256, startPoint y: 135, endPoint x: 355, endPoint y: 151, distance: 100.3
click at [405, 197] on div "Limpar filtros Janela de atendimento Grade de atendimento Capacidade Transporta…" at bounding box center [362, 165] width 724 height 331
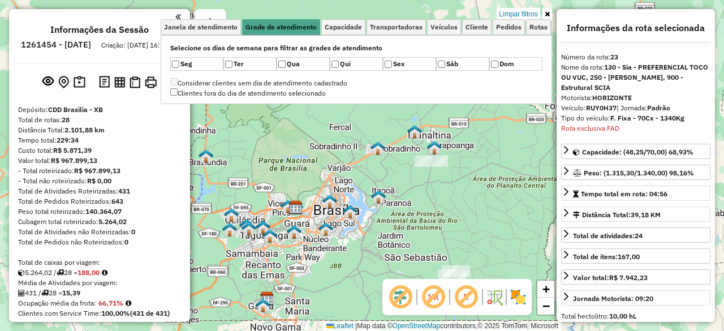
drag, startPoint x: 363, startPoint y: 147, endPoint x: 234, endPoint y: 142, distance: 129.6
click at [234, 142] on div "Limpar filtros Janela de atendimento Grade de atendimento Capacidade Transporta…" at bounding box center [362, 165] width 724 height 331
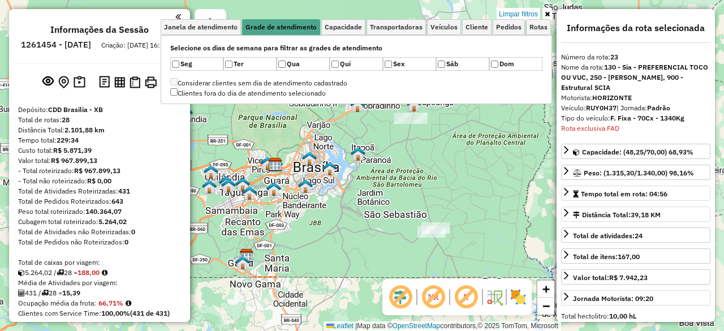
drag, startPoint x: 431, startPoint y: 215, endPoint x: 400, endPoint y: 158, distance: 65.1
click at [400, 158] on div "Limpar filtros Janela de atendimento Grade de atendimento Capacidade Transporta…" at bounding box center [362, 165] width 724 height 331
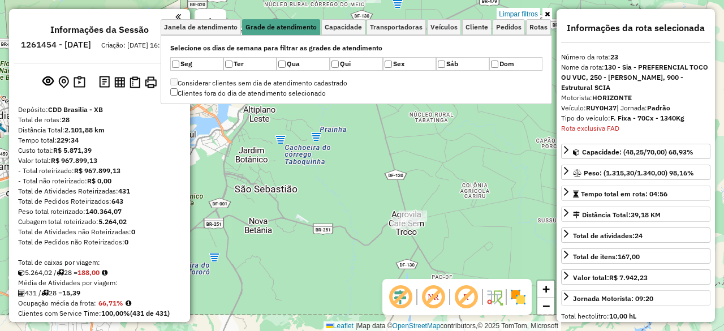
drag, startPoint x: 390, startPoint y: 196, endPoint x: 398, endPoint y: 232, distance: 37.2
click at [398, 232] on div "Limpar filtros Janela de atendimento Grade de atendimento Capacidade Transporta…" at bounding box center [362, 165] width 724 height 331
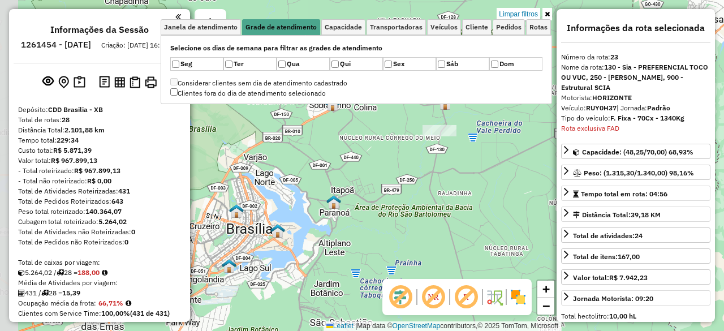
drag, startPoint x: 361, startPoint y: 197, endPoint x: 396, endPoint y: 248, distance: 61.8
click at [396, 246] on div "Limpar filtros Janela de atendimento Grade de atendimento Capacidade Transporta…" at bounding box center [362, 165] width 724 height 331
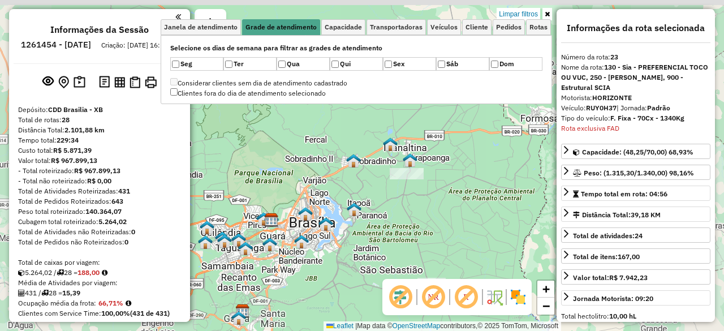
click at [367, 197] on div "Limpar filtros Janela de atendimento Grade de atendimento Capacidade Transporta…" at bounding box center [362, 165] width 724 height 331
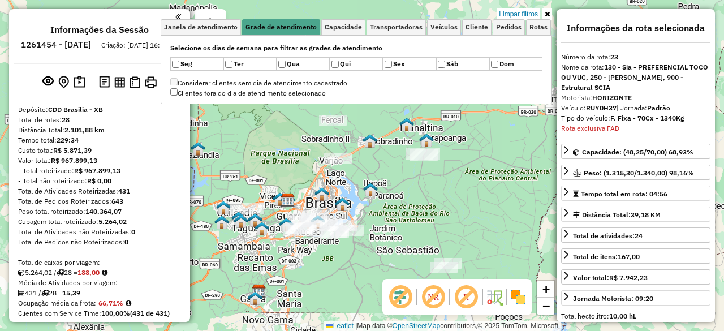
drag, startPoint x: 348, startPoint y: 166, endPoint x: 397, endPoint y: 151, distance: 51.0
click at [398, 147] on div "Limpar filtros Janela de atendimento Grade de atendimento Capacidade Transporta…" at bounding box center [362, 165] width 724 height 331
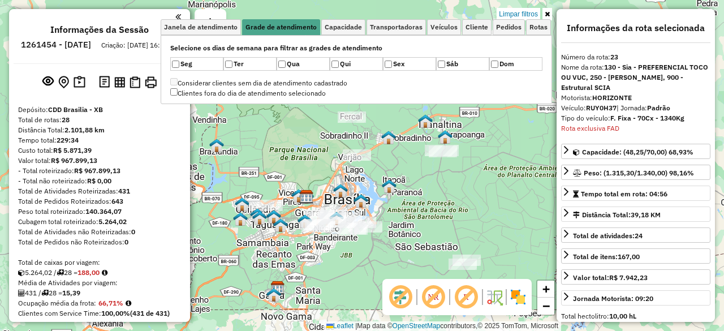
drag, startPoint x: 406, startPoint y: 181, endPoint x: 417, endPoint y: 173, distance: 14.6
click at [417, 173] on div "Limpar filtros Janela de atendimento Grade de atendimento Capacidade Transporta…" at bounding box center [362, 165] width 724 height 331
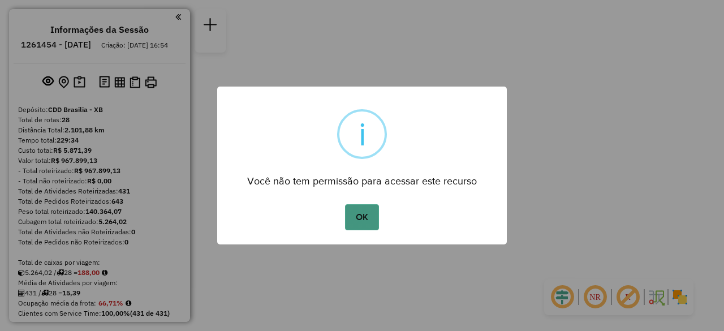
click at [368, 213] on button "OK" at bounding box center [361, 217] width 33 height 26
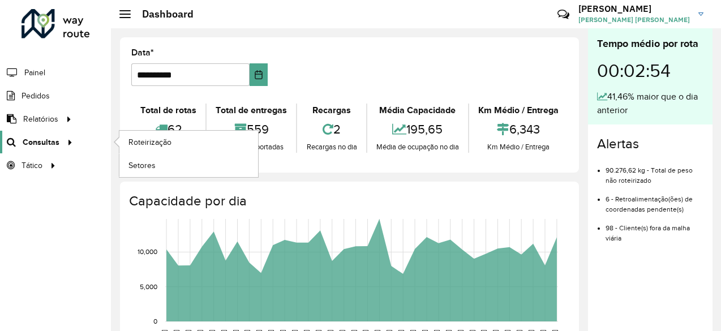
click at [63, 137] on icon at bounding box center [68, 141] width 10 height 17
click at [152, 137] on span "Roteirização" at bounding box center [151, 142] width 46 height 12
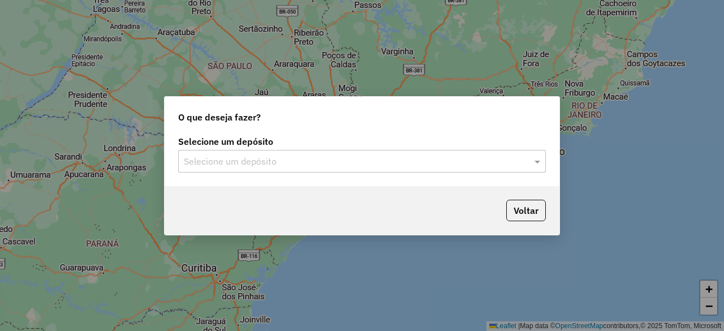
click at [235, 166] on input "text" at bounding box center [351, 162] width 334 height 14
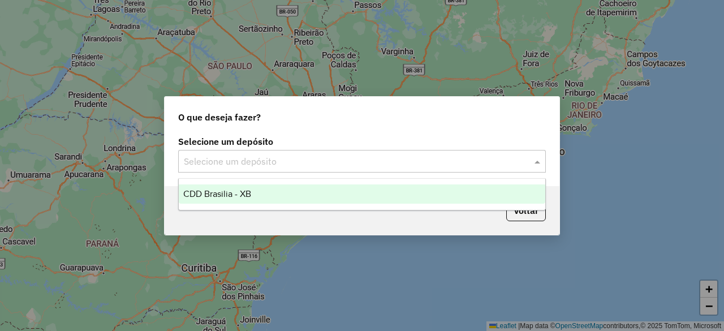
click at [242, 193] on span "CDD Brasilia - XB" at bounding box center [217, 194] width 68 height 10
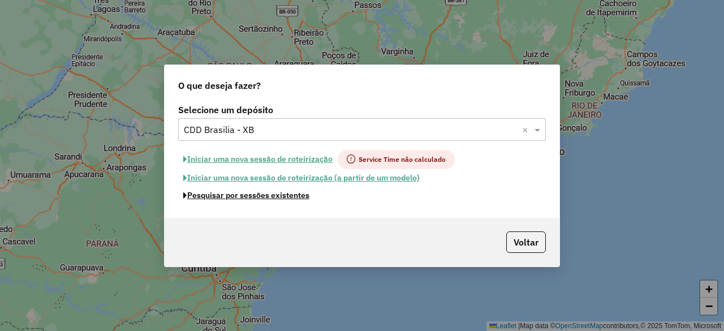
click at [263, 198] on button "Pesquisar por sessões existentes" at bounding box center [246, 196] width 136 height 18
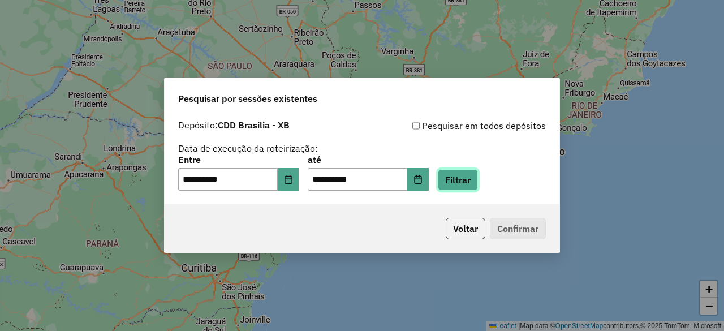
click at [473, 185] on button "Filtrar" at bounding box center [458, 179] width 40 height 21
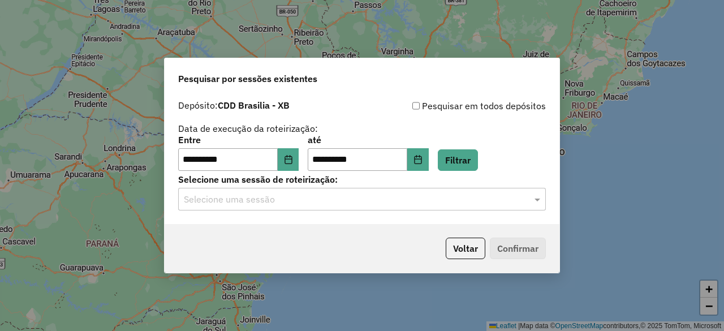
click at [333, 200] on input "text" at bounding box center [351, 200] width 334 height 14
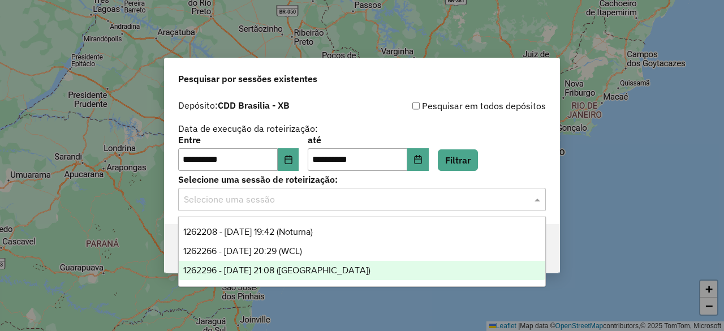
click at [314, 270] on span "1262296 - 09/09/2025 21:08 (Rota)" at bounding box center [276, 270] width 187 height 10
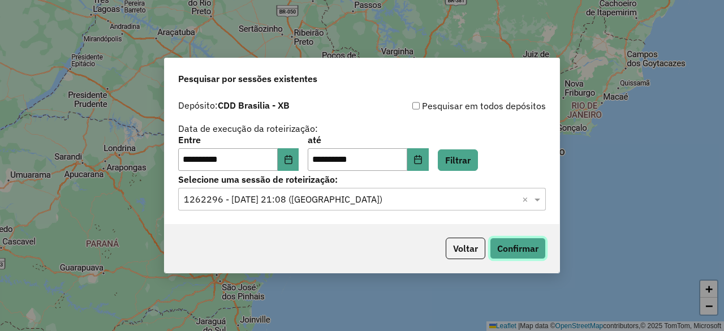
click at [527, 252] on button "Confirmar" at bounding box center [518, 248] width 56 height 21
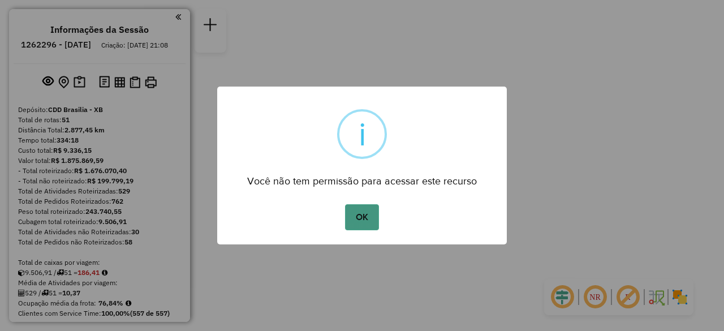
click at [368, 213] on button "OK" at bounding box center [361, 217] width 33 height 26
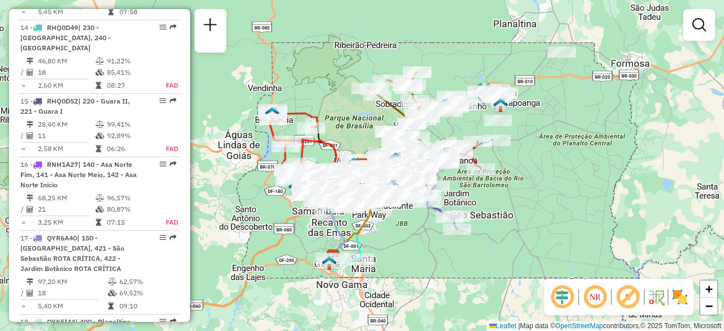
scroll to position [1244, 0]
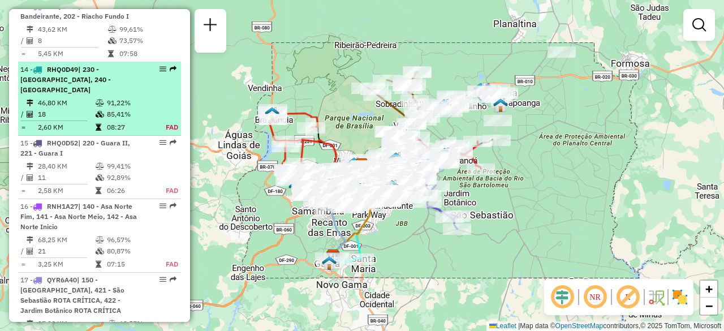
click at [161, 109] on td at bounding box center [165, 114] width 25 height 11
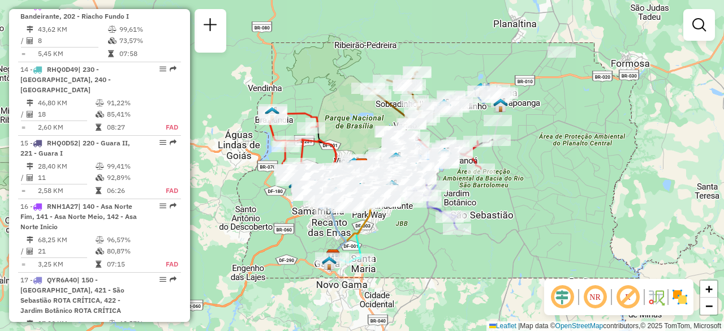
select select "**********"
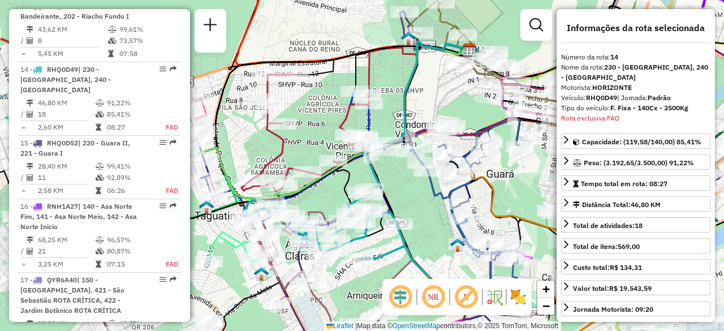
drag, startPoint x: 622, startPoint y: 119, endPoint x: 565, endPoint y: 119, distance: 57.7
click at [565, 119] on div "Rota exclusiva FAD" at bounding box center [635, 118] width 149 height 10
click at [539, 23] on em at bounding box center [536, 25] width 14 height 14
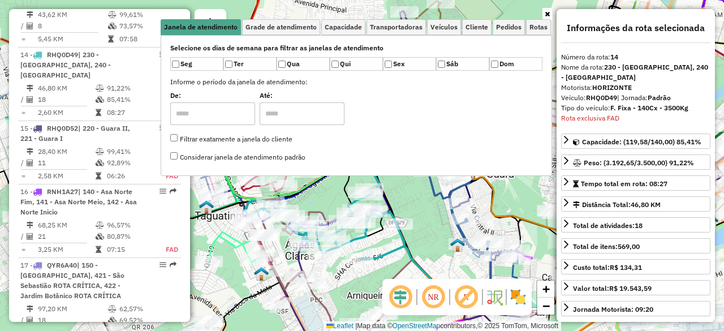
scroll to position [1274, 0]
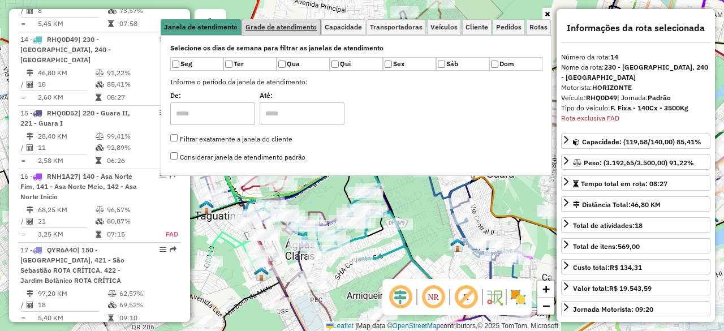
click at [283, 28] on span "Grade de atendimento" at bounding box center [280, 27] width 71 height 7
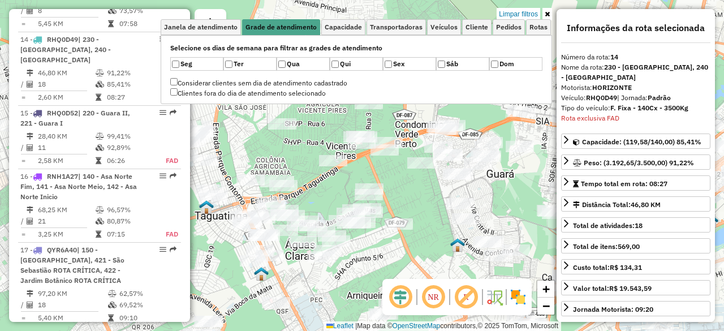
drag, startPoint x: 232, startPoint y: 133, endPoint x: 249, endPoint y: 143, distance: 19.5
click at [249, 143] on div "Limpar filtros Janela de atendimento Grade de atendimento Capacidade Transporta…" at bounding box center [362, 165] width 724 height 331
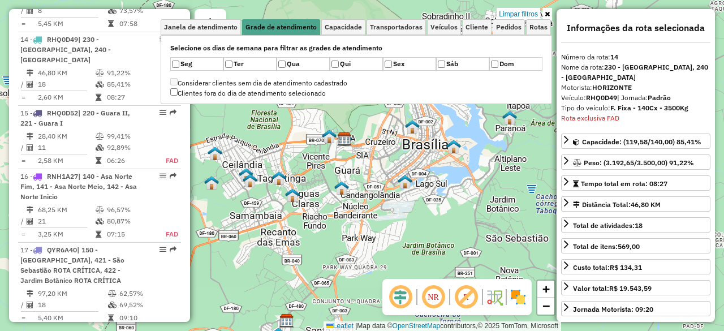
drag, startPoint x: 357, startPoint y: 162, endPoint x: 450, endPoint y: 167, distance: 92.9
click at [450, 167] on div "Limpar filtros Janela de atendimento Grade de atendimento Capacidade Transporta…" at bounding box center [362, 165] width 724 height 331
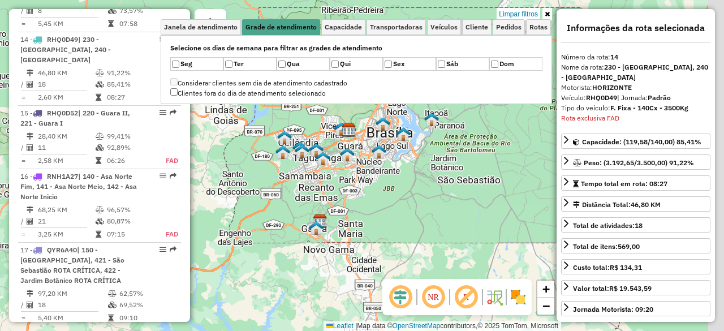
drag, startPoint x: 392, startPoint y: 236, endPoint x: 312, endPoint y: 194, distance: 90.3
click at [312, 194] on div "Limpar filtros Janela de atendimento Grade de atendimento Capacidade Transporta…" at bounding box center [362, 165] width 724 height 331
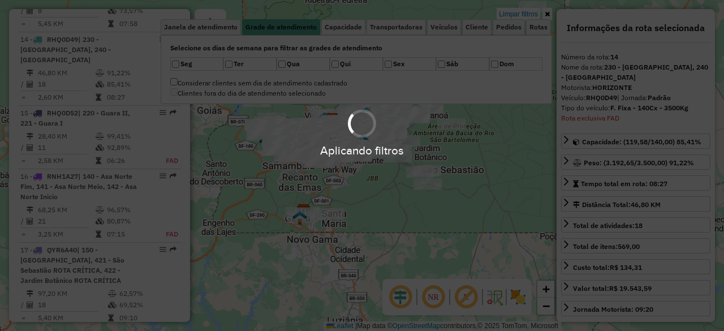
click at [439, 313] on div "NR R" at bounding box center [456, 297] width 149 height 36
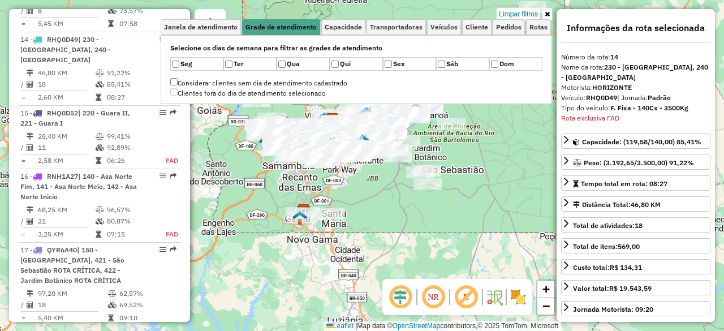
click at [434, 300] on em at bounding box center [433, 296] width 27 height 27
click at [398, 305] on em at bounding box center [400, 296] width 27 height 27
click at [428, 298] on em at bounding box center [433, 296] width 27 height 27
click at [436, 298] on em at bounding box center [433, 296] width 27 height 27
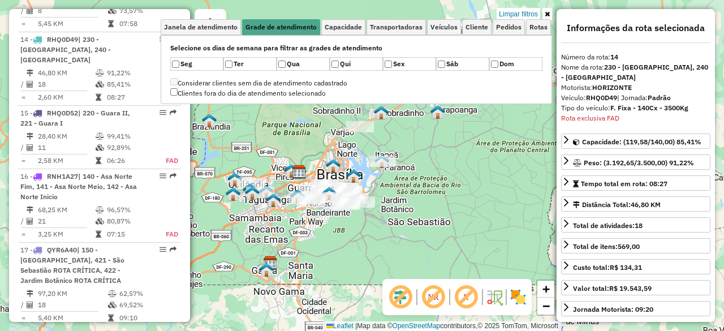
drag, startPoint x: 423, startPoint y: 187, endPoint x: 385, endPoint y: 243, distance: 67.1
click at [385, 243] on div "Limpar filtros Janela de atendimento Grade de atendimento Capacidade Transporta…" at bounding box center [362, 165] width 724 height 331
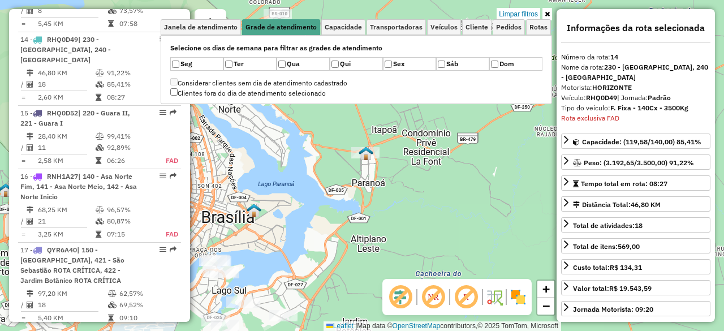
drag, startPoint x: 339, startPoint y: 188, endPoint x: 359, endPoint y: 187, distance: 19.3
click at [355, 189] on div "Limpar filtros Janela de atendimento Grade de atendimento Capacidade Transporta…" at bounding box center [362, 165] width 724 height 331
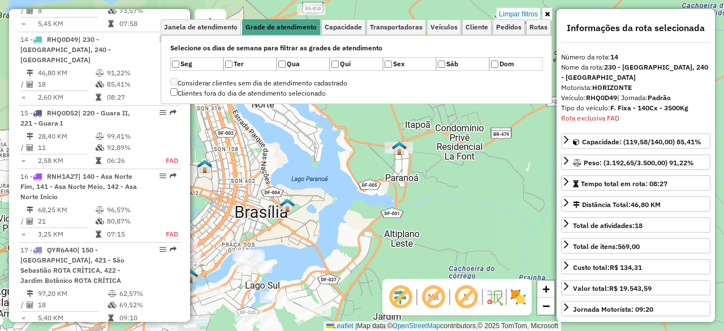
drag, startPoint x: 319, startPoint y: 206, endPoint x: 376, endPoint y: 184, distance: 61.4
click at [376, 186] on div "Limpar filtros Janela de atendimento Grade de atendimento Capacidade Transporta…" at bounding box center [362, 165] width 724 height 331
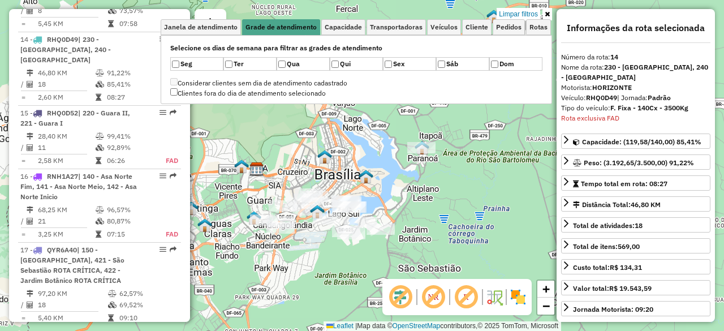
drag, startPoint x: 360, startPoint y: 193, endPoint x: 374, endPoint y: 180, distance: 19.2
click at [373, 180] on img at bounding box center [366, 176] width 15 height 15
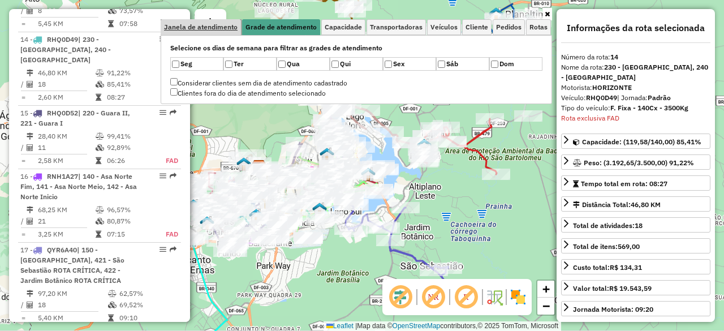
click at [223, 28] on span "Janela de atendimento" at bounding box center [201, 27] width 74 height 7
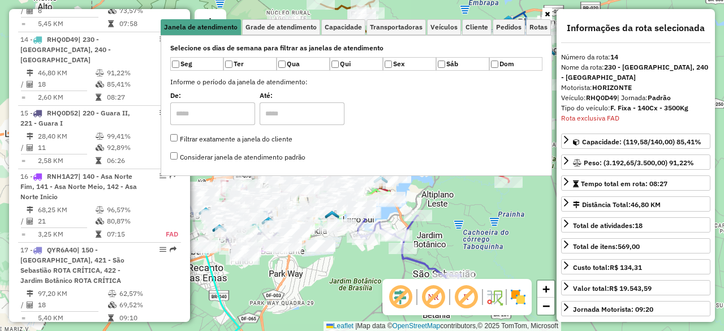
drag, startPoint x: 451, startPoint y: 233, endPoint x: 472, endPoint y: 251, distance: 27.3
click at [472, 251] on div "Janela de atendimento Grade de atendimento Capacidade Transportadoras Veículos …" at bounding box center [362, 165] width 724 height 331
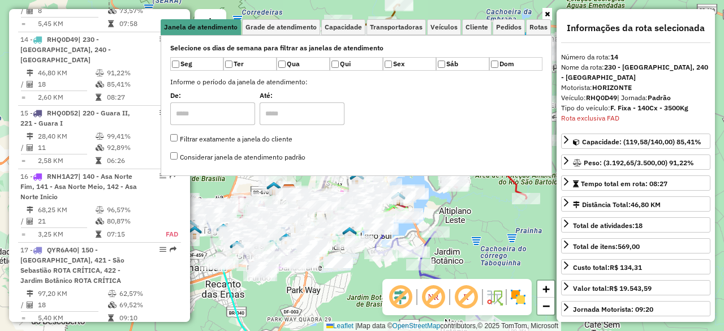
click at [286, 59] on label "Qua" at bounding box center [303, 64] width 53 height 14
click at [344, 21] on link "Capacidade" at bounding box center [343, 27] width 44 height 16
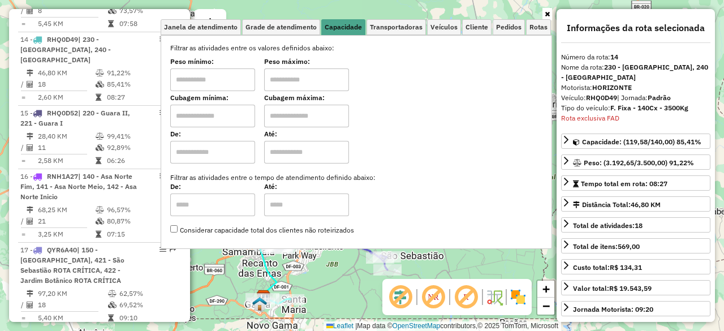
drag, startPoint x: 347, startPoint y: 272, endPoint x: 341, endPoint y: 290, distance: 19.9
click at [343, 310] on div "Janela de atendimento Grade de atendimento Capacidade Transportadoras Veículos …" at bounding box center [362, 165] width 724 height 331
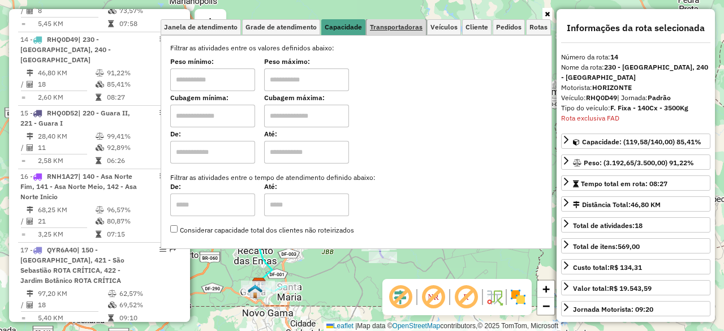
click at [393, 28] on span "Transportadoras" at bounding box center [396, 27] width 53 height 7
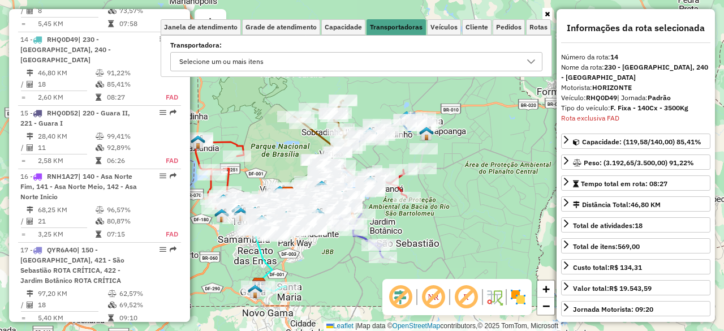
click at [398, 64] on div "Selecione um ou mais itens" at bounding box center [347, 62] width 345 height 18
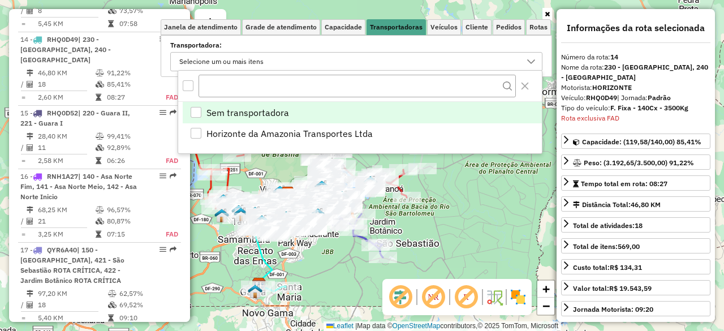
scroll to position [7, 38]
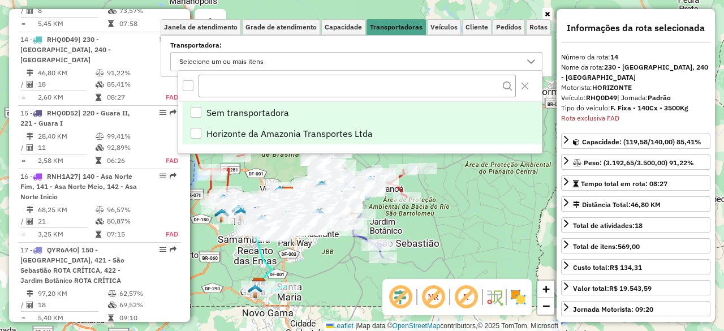
click at [196, 132] on div "Horizonte da Amazonia Transportes Ltda" at bounding box center [196, 133] width 11 height 11
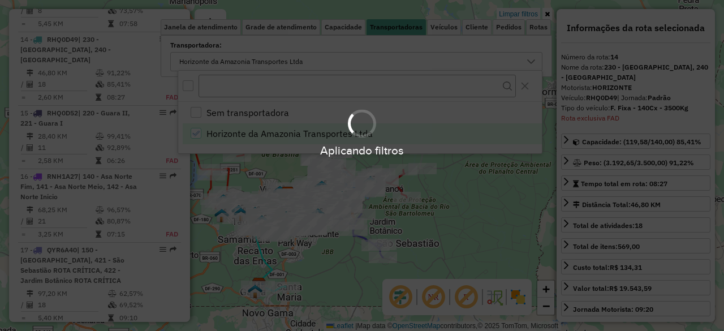
click at [468, 190] on hb-app "Aplicando filtros Pop-up bloqueado! Seu navegador bloqueou automáticamente a ab…" at bounding box center [362, 165] width 724 height 331
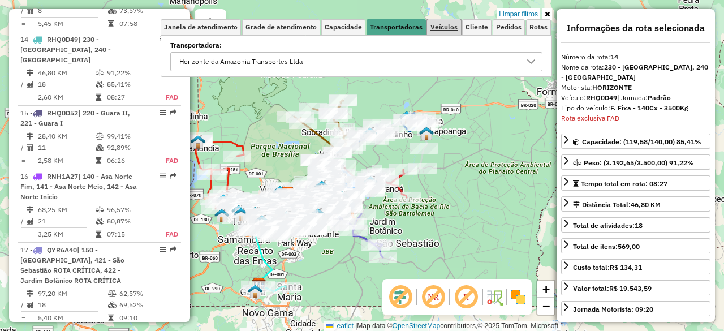
click at [447, 27] on span "Veículos" at bounding box center [443, 27] width 27 height 7
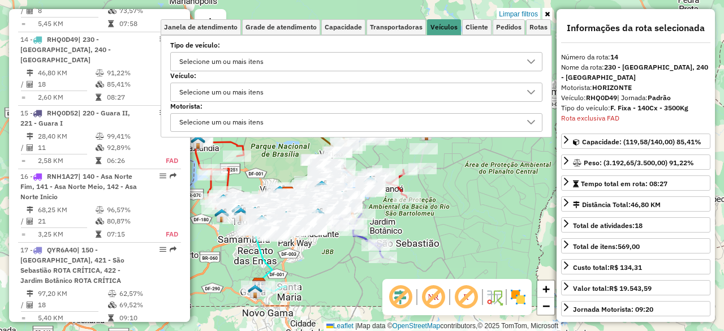
click at [318, 54] on div "Selecione um ou mais itens" at bounding box center [347, 62] width 345 height 18
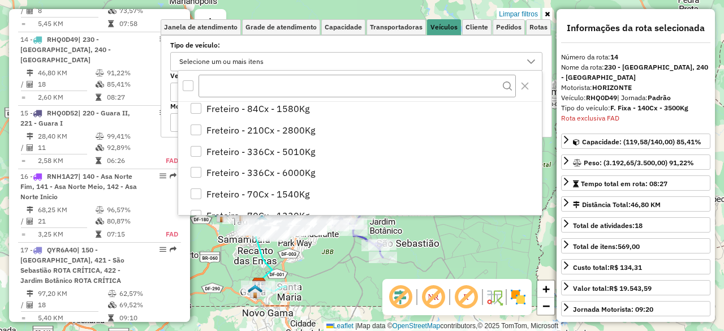
scroll to position [396, 0]
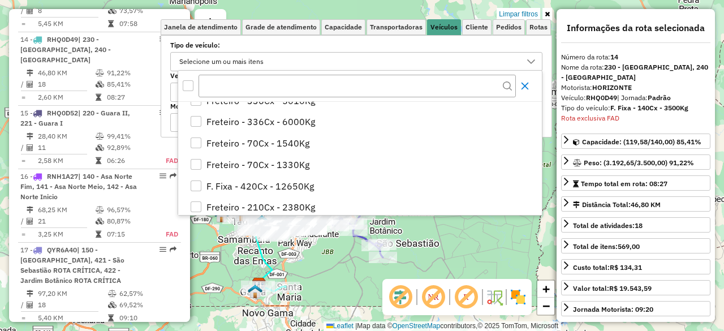
click at [525, 84] on icon "Close" at bounding box center [524, 85] width 9 height 9
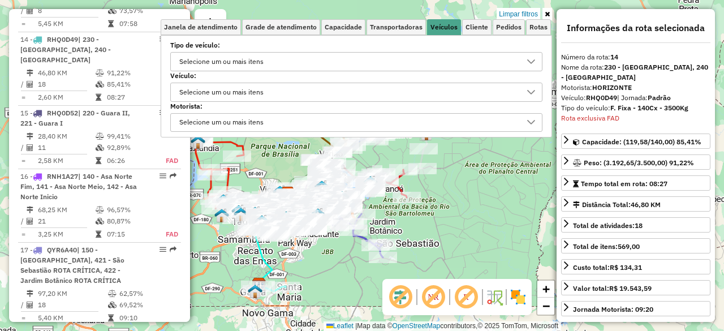
click at [360, 88] on div "Selecione um ou mais itens" at bounding box center [347, 92] width 345 height 18
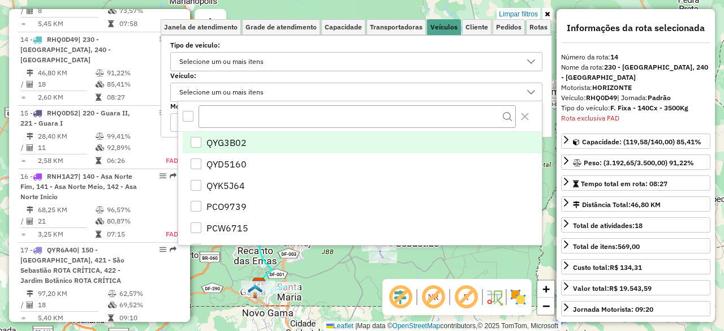
scroll to position [7, 38]
click at [358, 91] on div "Selecione um ou mais itens" at bounding box center [347, 92] width 345 height 18
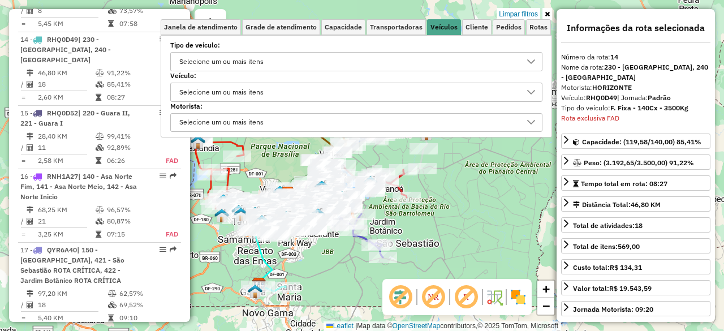
click at [337, 120] on div "Selecione um ou mais itens" at bounding box center [347, 123] width 345 height 18
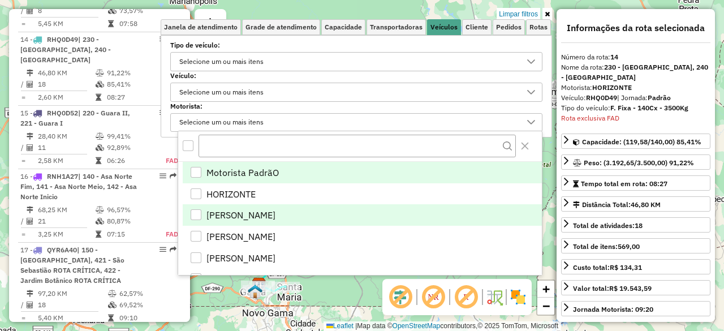
scroll to position [66, 0]
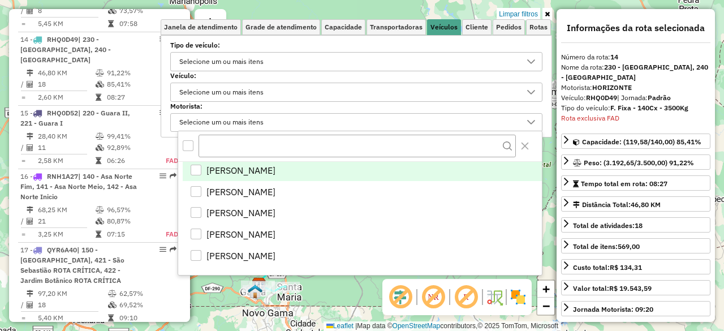
click at [275, 171] on span "[PERSON_NAME]" at bounding box center [240, 170] width 69 height 14
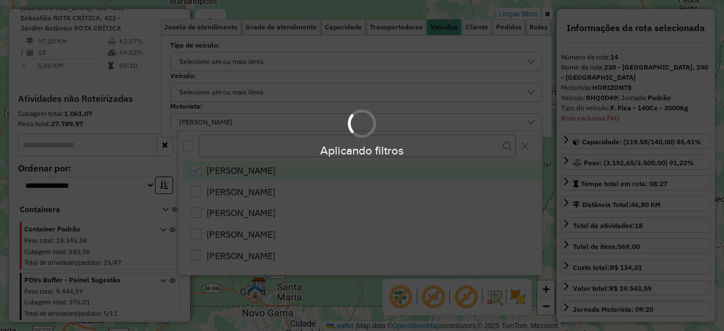
scroll to position [253, 0]
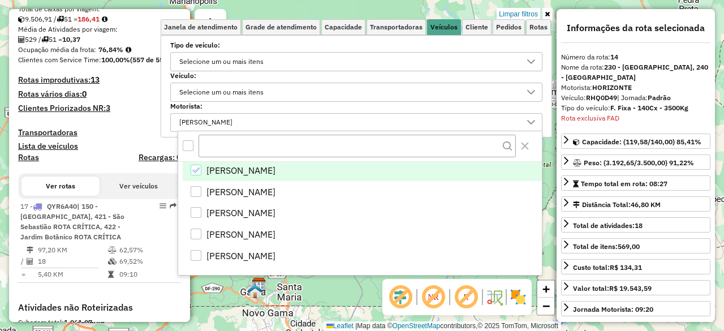
click at [340, 292] on div "Limpar filtros Janela de atendimento Grade de atendimento Capacidade Transporta…" at bounding box center [362, 165] width 724 height 331
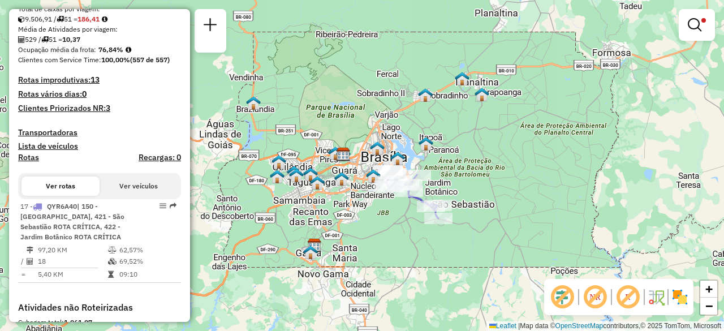
drag, startPoint x: 414, startPoint y: 143, endPoint x: 443, endPoint y: 123, distance: 35.5
click at [443, 123] on div "Limpar filtros Janela de atendimento Grade de atendimento Capacidade Transporta…" at bounding box center [362, 165] width 724 height 331
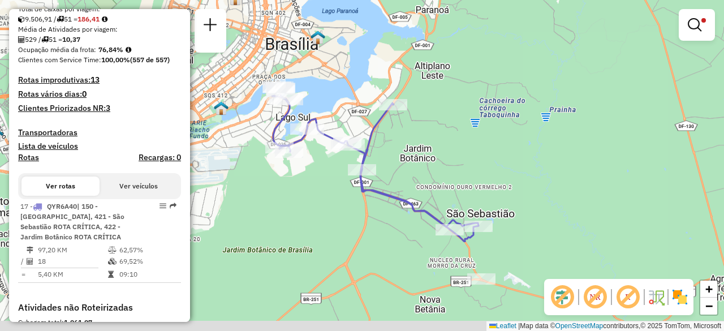
drag, startPoint x: 436, startPoint y: 89, endPoint x: 442, endPoint y: 55, distance: 34.5
click at [442, 55] on div "Limpar filtros Janela de atendimento Grade de atendimento Capacidade Transporta…" at bounding box center [362, 165] width 724 height 331
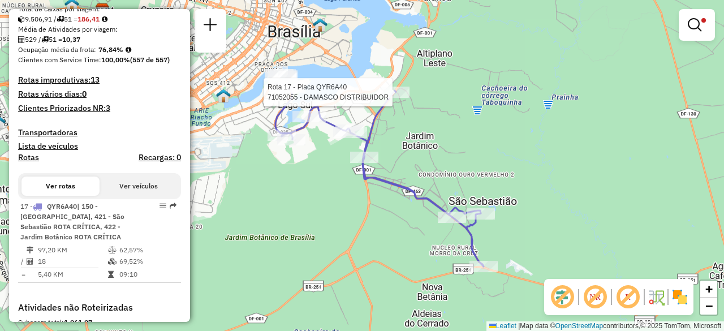
click at [402, 98] on div at bounding box center [395, 92] width 28 height 11
select select "**********"
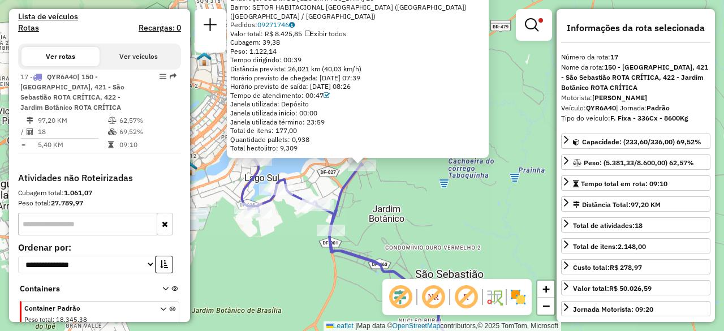
scroll to position [453, 0]
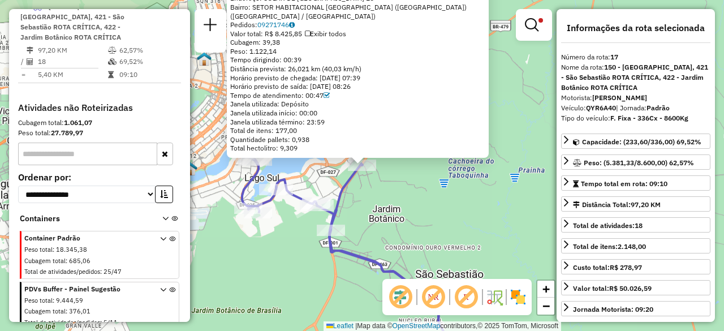
click at [509, 80] on div "71052055 - [GEOGRAPHIC_DATA] DISTRIBUIDOR Tipo de cliente: 81 - Zé Delivery (Z)…" at bounding box center [362, 165] width 724 height 331
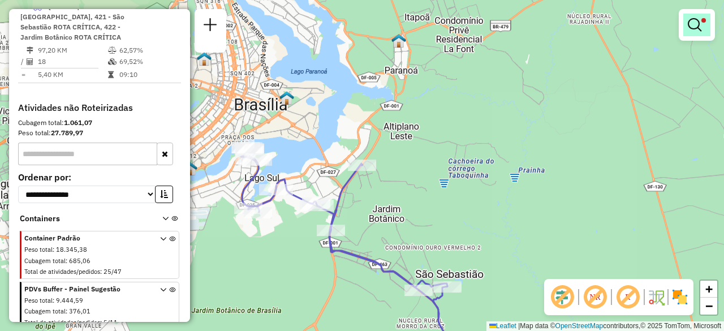
click at [690, 29] on em at bounding box center [695, 25] width 14 height 14
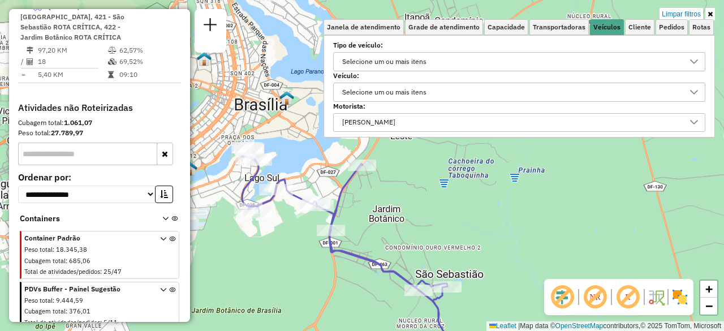
click at [529, 123] on div "[PERSON_NAME]" at bounding box center [510, 123] width 345 height 18
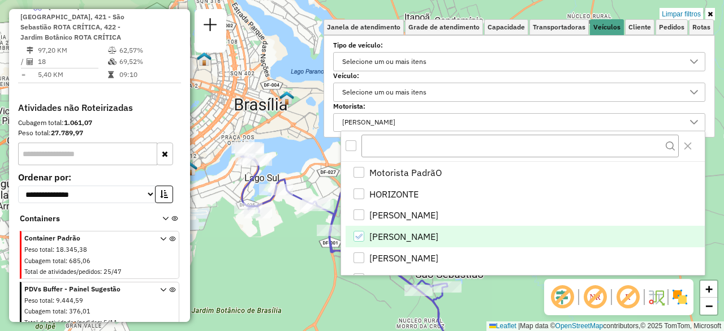
click at [356, 234] on icon "ANTONIO DELMI VIEIRA DE ARAUJO" at bounding box center [359, 236] width 8 height 8
click at [502, 299] on div "Limpar filtros Janela de atendimento Grade de atendimento Capacidade Transporta…" at bounding box center [362, 165] width 724 height 331
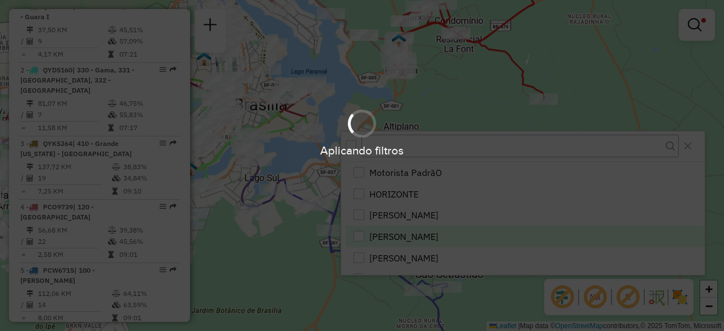
scroll to position [1474, 0]
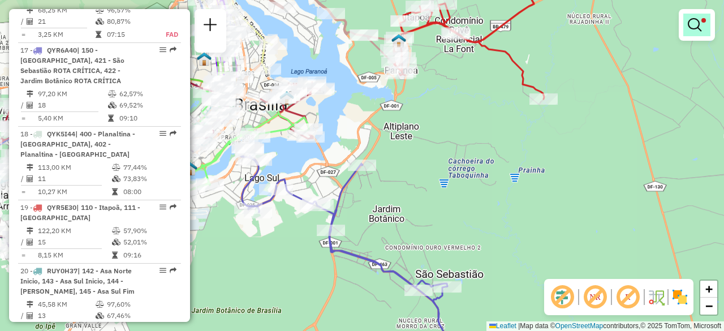
click at [696, 33] on link at bounding box center [696, 25] width 27 height 23
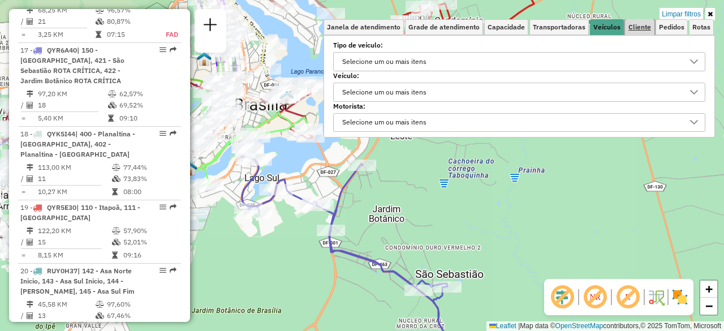
click at [639, 30] on span "Cliente" at bounding box center [639, 27] width 23 height 7
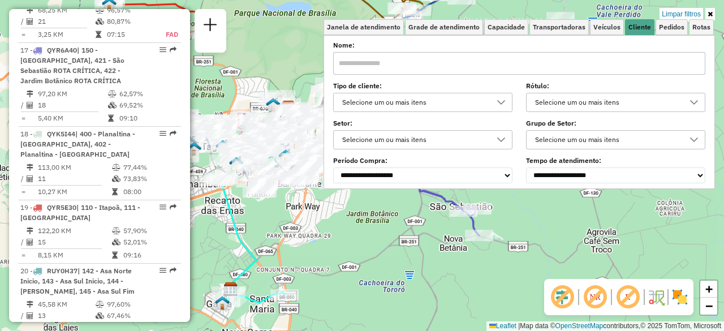
click at [445, 65] on input "text" at bounding box center [519, 63] width 372 height 23
click at [665, 27] on span "Pedidos" at bounding box center [671, 27] width 25 height 7
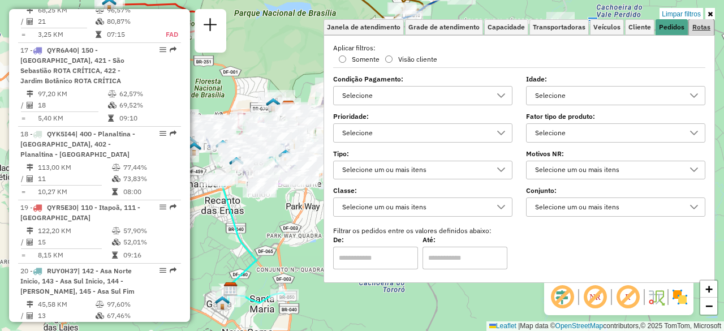
click at [701, 28] on span "Rotas" at bounding box center [701, 27] width 18 height 7
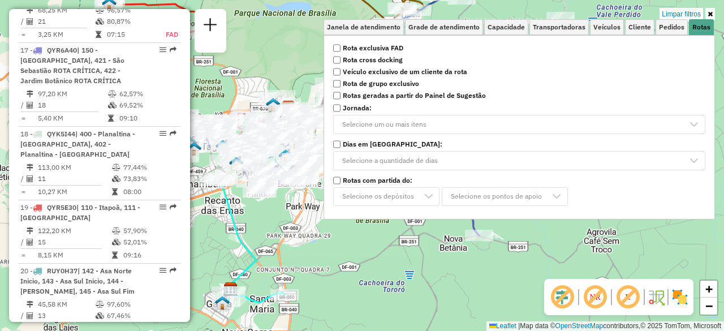
scroll to position [387, 0]
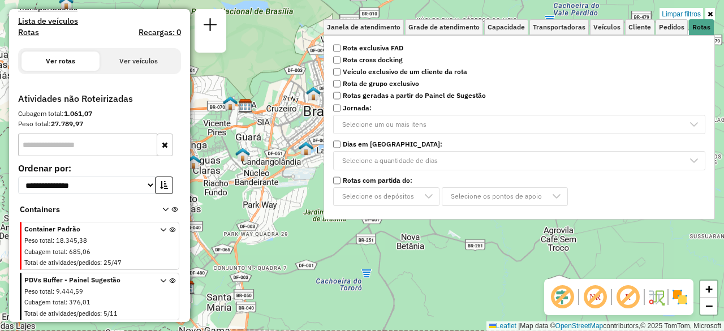
drag, startPoint x: 290, startPoint y: 83, endPoint x: 243, endPoint y: 83, distance: 47.0
click at [243, 83] on div "Limpar filtros Janela de atendimento Grade de atendimento Capacidade Transporta…" at bounding box center [362, 165] width 724 height 331
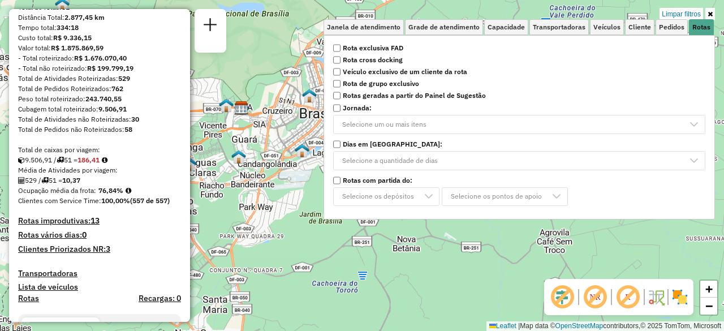
scroll to position [161, 0]
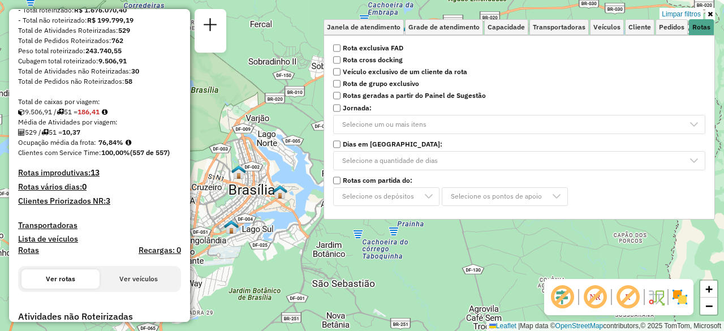
drag, startPoint x: 308, startPoint y: 186, endPoint x: 237, endPoint y: 261, distance: 103.2
click at [237, 261] on div "Limpar filtros Janela de atendimento Grade de atendimento Capacidade Transporta…" at bounding box center [362, 165] width 724 height 331
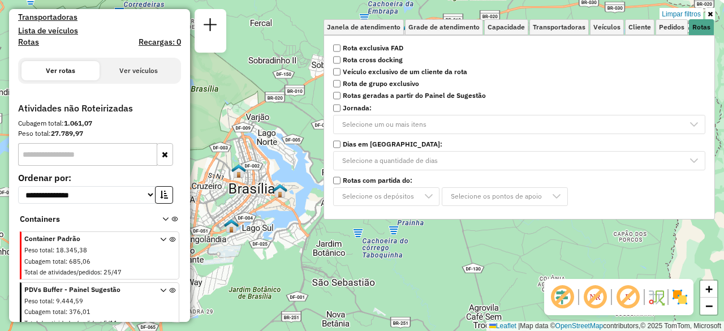
scroll to position [387, 0]
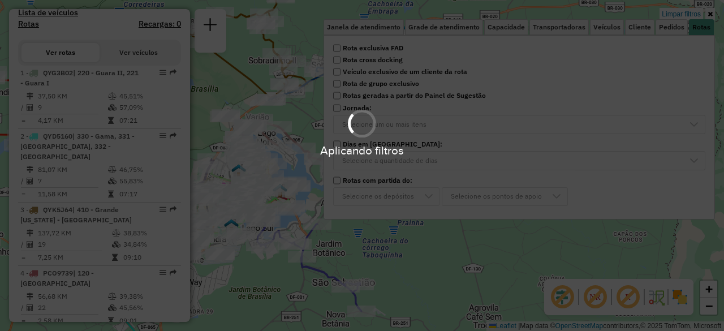
click at [346, 108] on div "Aplicando filtros" at bounding box center [362, 132] width 724 height 54
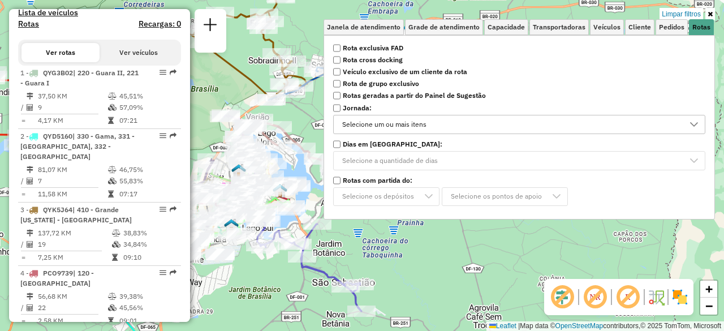
click at [380, 123] on div "Selecione um ou mais itens" at bounding box center [384, 124] width 92 height 18
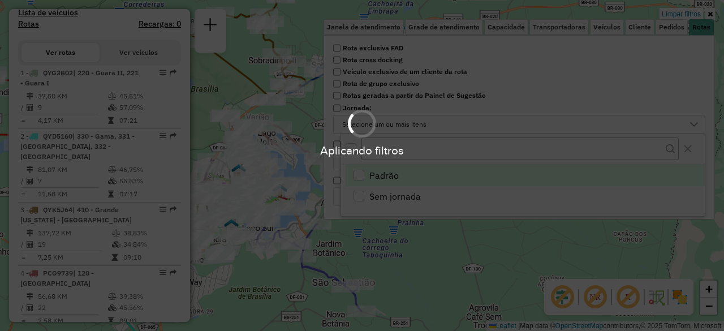
click at [419, 125] on div "Aplicando filtros" at bounding box center [362, 132] width 724 height 54
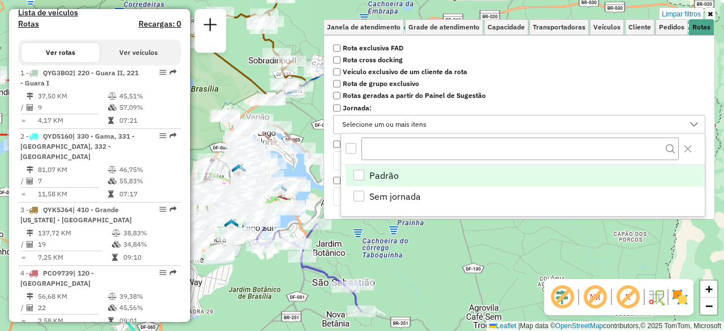
click at [384, 178] on span "Padrão" at bounding box center [383, 176] width 29 height 14
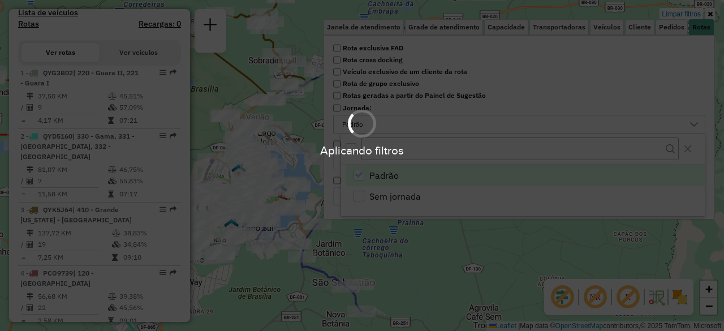
click at [385, 171] on div "Aplicando filtros" at bounding box center [362, 165] width 724 height 331
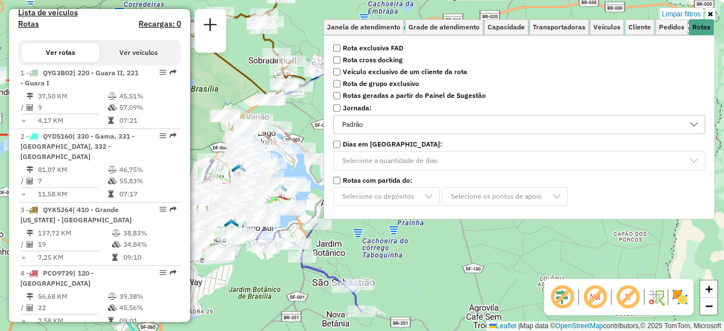
click at [395, 125] on div "Padrão" at bounding box center [510, 124] width 345 height 18
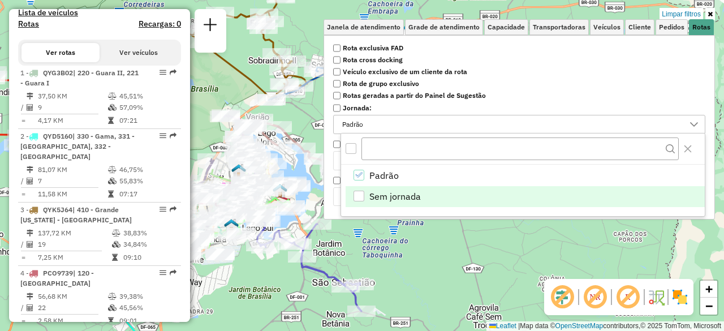
click at [385, 191] on span "Sem jornada" at bounding box center [394, 196] width 51 height 14
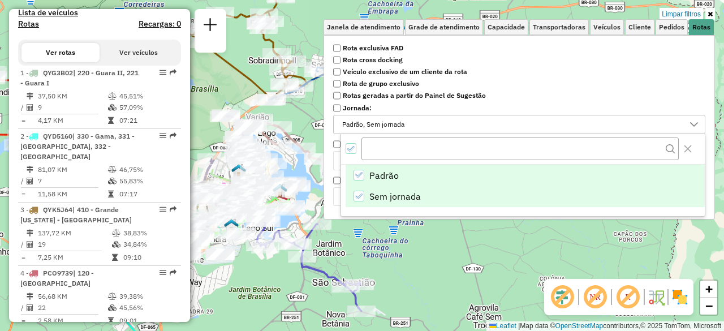
click at [380, 174] on span "Padrão" at bounding box center [383, 176] width 29 height 14
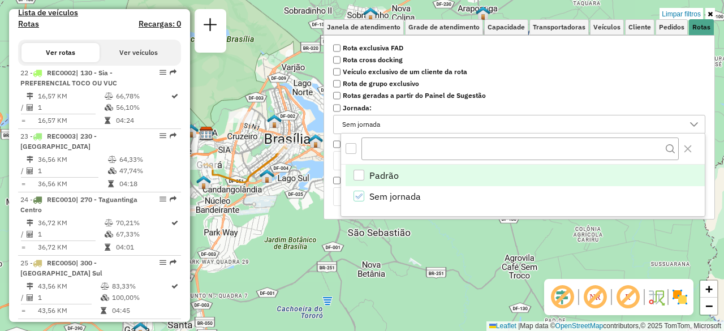
drag, startPoint x: 278, startPoint y: 145, endPoint x: 322, endPoint y: 92, distance: 69.1
click at [322, 92] on div "Limpar filtros Janela de atendimento Grade de atendimento Capacidade Transporta…" at bounding box center [362, 165] width 724 height 331
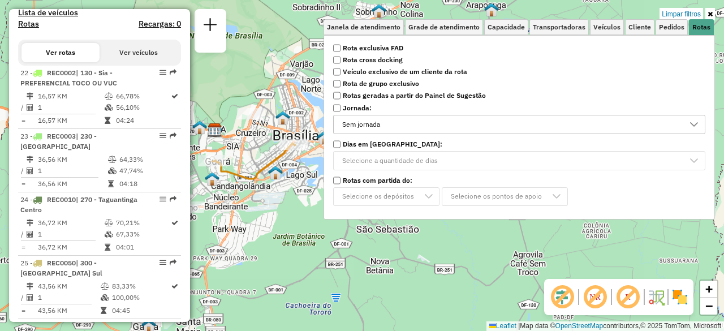
drag, startPoint x: 250, startPoint y: 152, endPoint x: 292, endPoint y: 119, distance: 53.3
click at [292, 119] on div "Limpar filtros Janela de atendimento Grade de atendimento Capacidade Transporta…" at bounding box center [362, 165] width 724 height 331
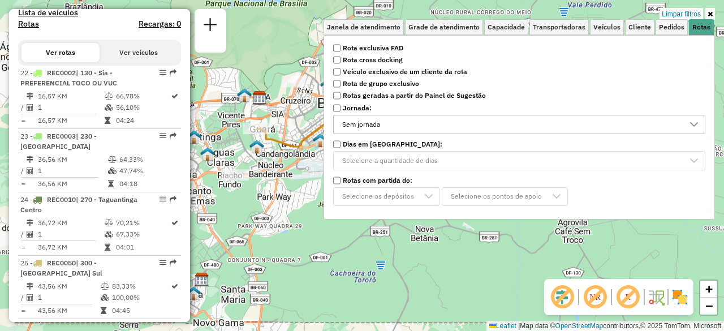
drag, startPoint x: 229, startPoint y: 149, endPoint x: 252, endPoint y: 153, distance: 23.0
click at [252, 153] on div "Limpar filtros Janela de atendimento Grade de atendimento Capacidade Transporta…" at bounding box center [362, 165] width 724 height 331
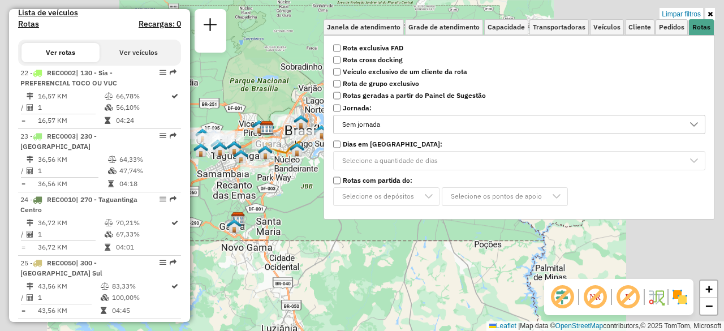
drag, startPoint x: 255, startPoint y: 226, endPoint x: 233, endPoint y: 248, distance: 31.2
click at [233, 248] on div "Limpar filtros Janela de atendimento Grade de atendimento Capacidade Transporta…" at bounding box center [362, 165] width 724 height 331
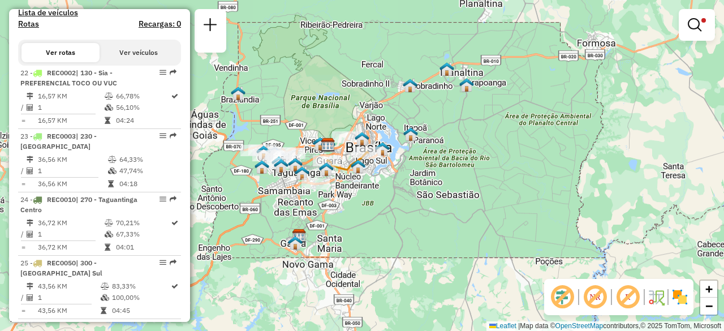
drag, startPoint x: 264, startPoint y: 234, endPoint x: 325, endPoint y: 251, distance: 63.4
click at [325, 251] on div "Limpar filtros Janela de atendimento Grade de atendimento Capacidade Transporta…" at bounding box center [362, 165] width 724 height 331
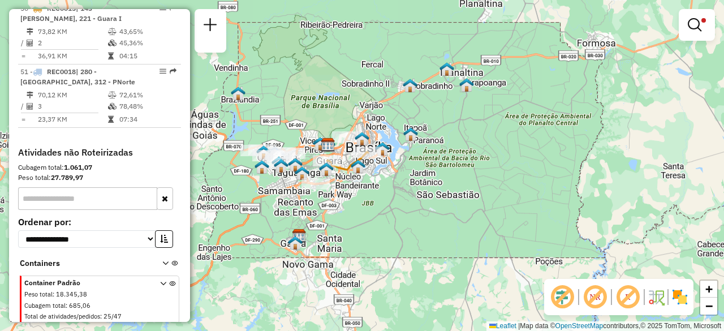
scroll to position [896, 0]
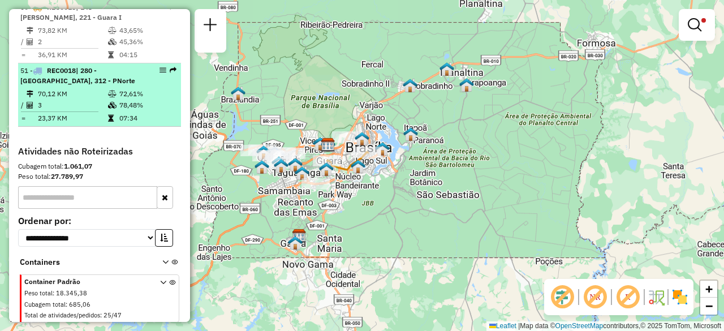
click at [87, 74] on div "51 - REC0018 | 280 - [GEOGRAPHIC_DATA], 312 - PNorte" at bounding box center [80, 76] width 120 height 20
select select "**********"
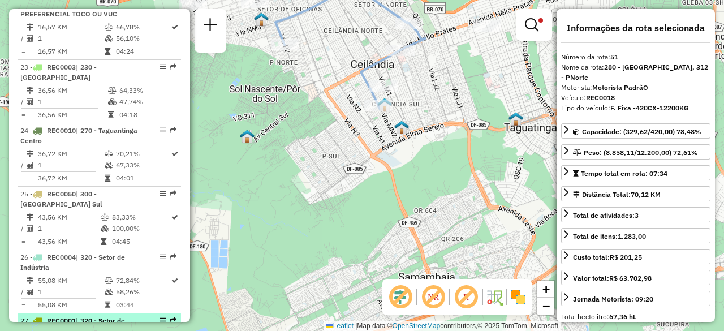
scroll to position [387, 0]
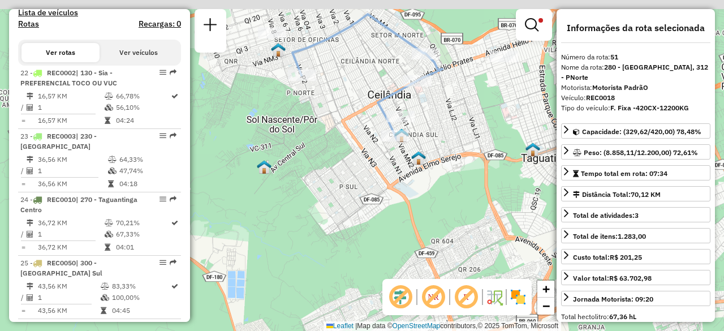
drag, startPoint x: 361, startPoint y: 163, endPoint x: 379, endPoint y: 198, distance: 39.0
click at [379, 198] on div "Limpar filtros Janela de atendimento Grade de atendimento Capacidade Transporta…" at bounding box center [362, 165] width 724 height 331
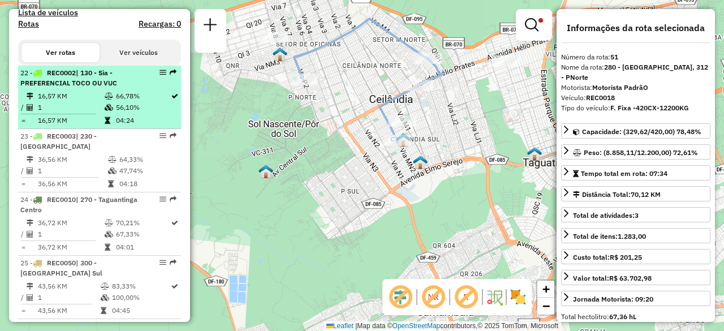
click at [80, 98] on li "22 - REC0002 | 130 - Sia - PREFERENCIAL TOCO OU VUC 16,57 KM 66,78% / 1 56,10% …" at bounding box center [99, 97] width 163 height 63
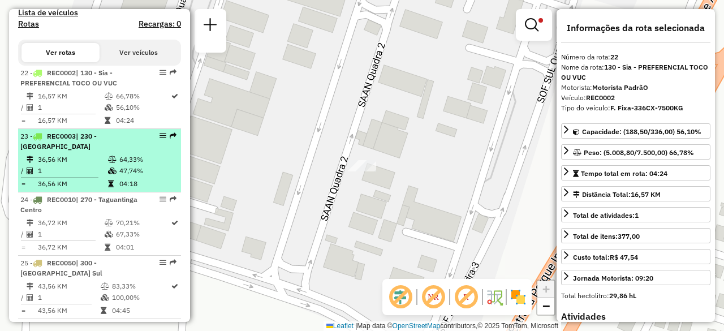
click at [101, 154] on td "36,56 KM" at bounding box center [72, 159] width 70 height 11
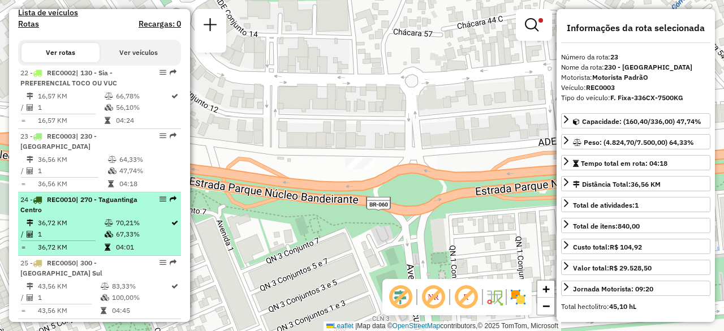
click at [84, 214] on li "24 - REC0010 | 270 - Taguantinga Centro 36,72 KM 70,21% / 1 67,33% = 36,72 KM 0…" at bounding box center [99, 223] width 163 height 63
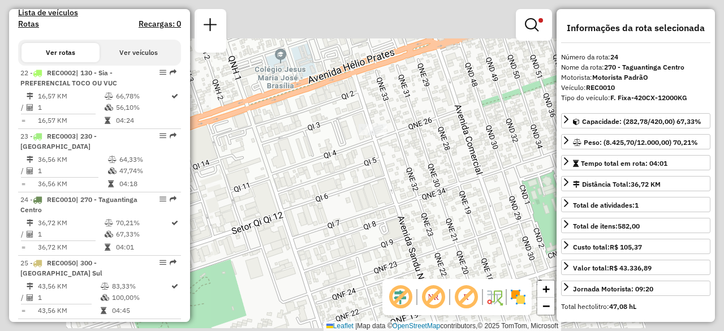
drag, startPoint x: 357, startPoint y: 87, endPoint x: 360, endPoint y: 98, distance: 11.7
click at [360, 97] on div "Limpar filtros Janela de atendimento Grade de atendimento Capacidade Transporta…" at bounding box center [362, 165] width 724 height 331
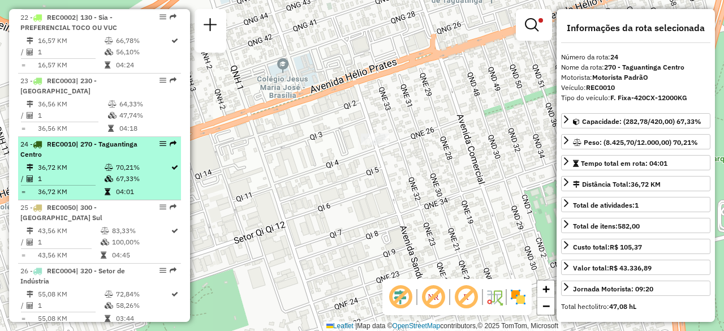
scroll to position [443, 0]
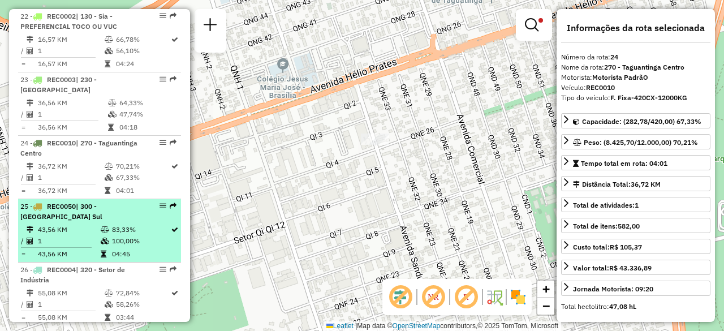
click at [77, 226] on td "43,56 KM" at bounding box center [68, 229] width 63 height 11
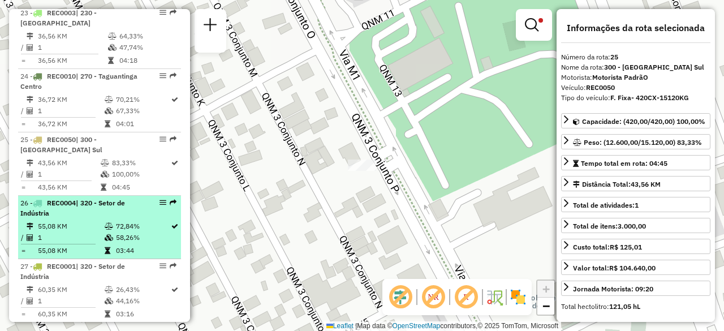
scroll to position [557, 0]
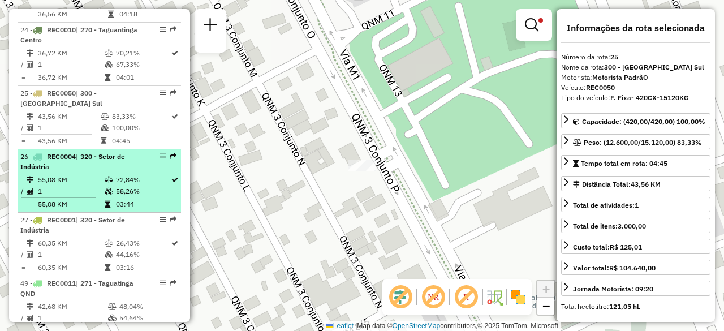
click at [110, 180] on icon at bounding box center [109, 179] width 8 height 7
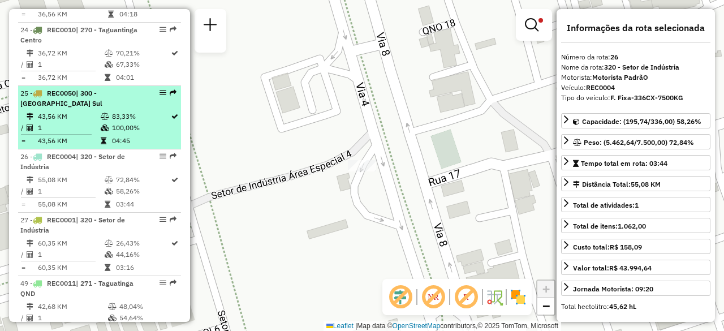
click at [116, 117] on td "83,33%" at bounding box center [140, 116] width 59 height 11
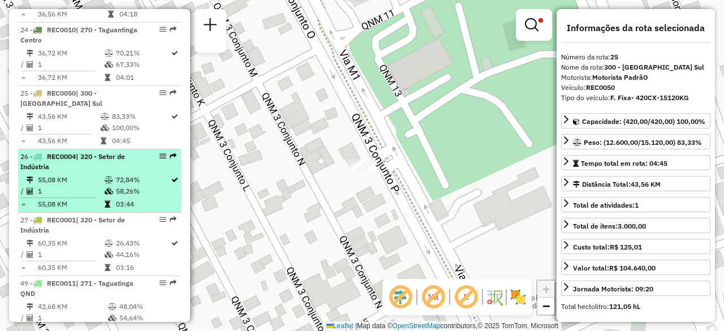
click at [107, 178] on icon at bounding box center [109, 179] width 8 height 7
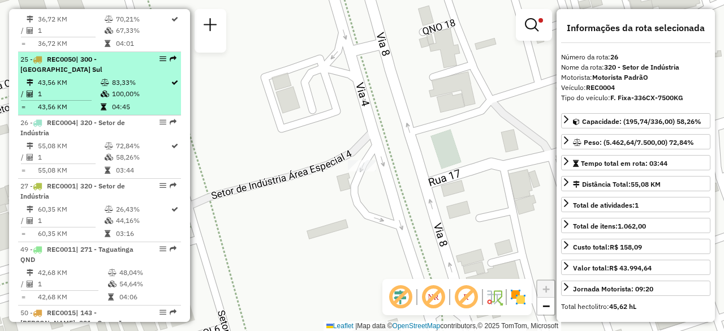
scroll to position [613, 0]
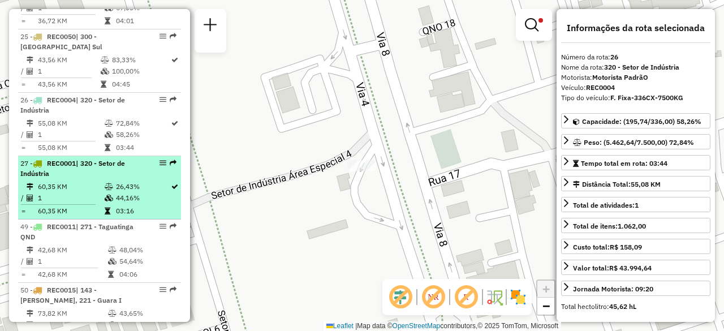
click at [91, 165] on span "| 320 - Setor de Indústria" at bounding box center [72, 168] width 105 height 19
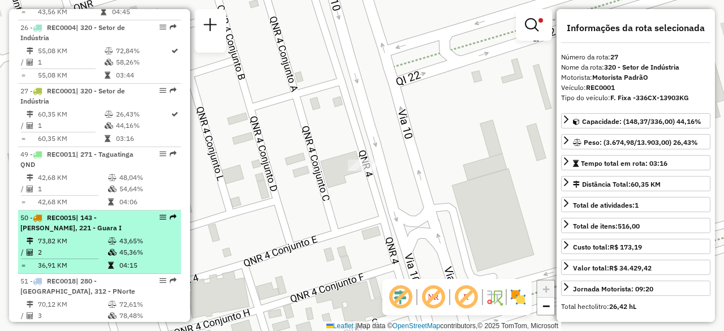
scroll to position [726, 0]
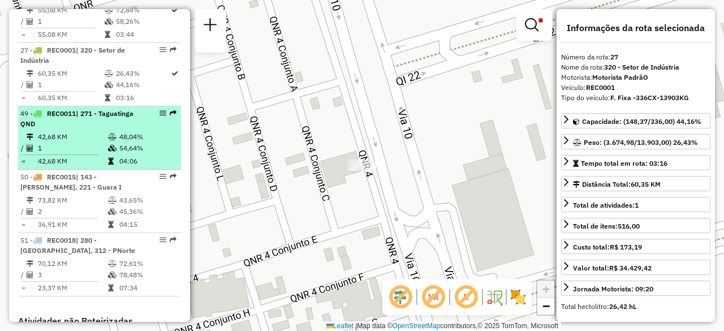
click at [75, 138] on td "42,68 KM" at bounding box center [72, 136] width 70 height 11
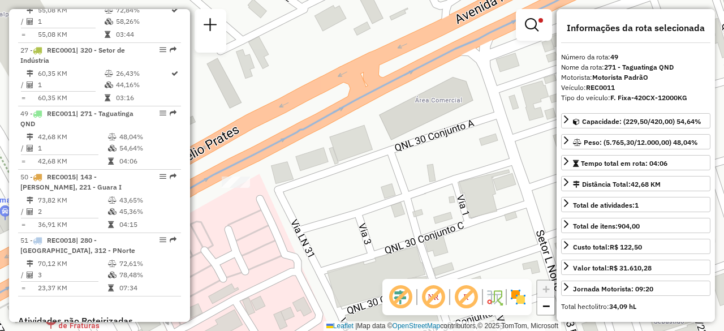
drag, startPoint x: 277, startPoint y: 105, endPoint x: 382, endPoint y: 76, distance: 108.5
click at [382, 76] on div "Rota 49 - Placa REC0011 71056277 - DRAFT BEER BAR Limpar filtros Janela de aten…" at bounding box center [362, 165] width 724 height 331
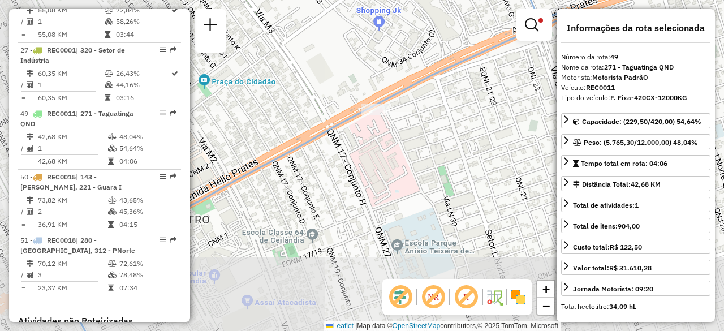
drag, startPoint x: 350, startPoint y: 92, endPoint x: 342, endPoint y: 108, distance: 18.0
click at [343, 106] on div "Limpar filtros Janela de atendimento Grade de atendimento Capacidade Transporta…" at bounding box center [362, 165] width 724 height 331
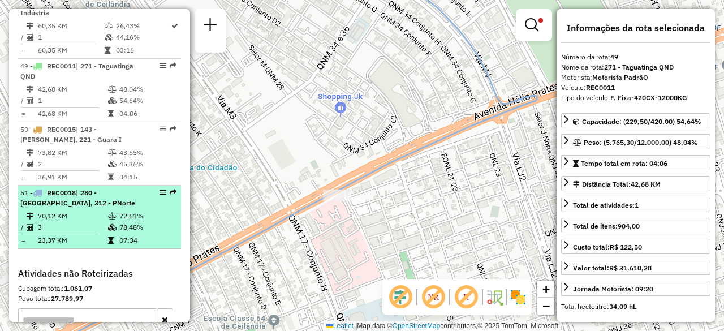
scroll to position [839, 0]
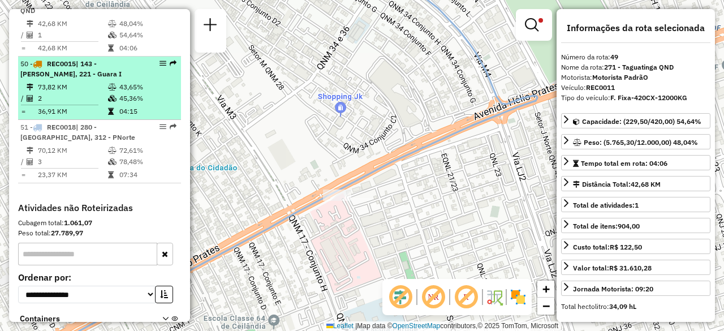
click at [79, 78] on li "50 - REC0015 | 143 - Asa Sul Inicio, 221 - Guara I 73,82 KM 43,65% / 2 45,36% =…" at bounding box center [99, 88] width 163 height 63
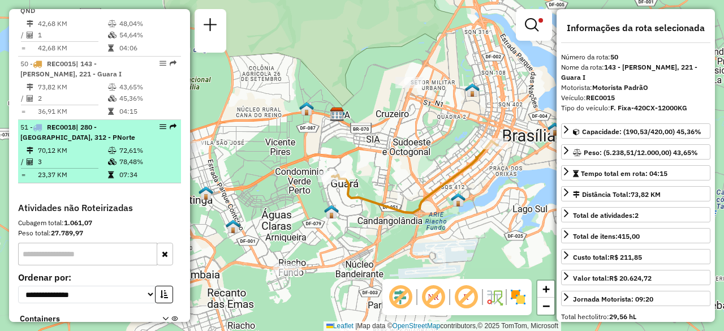
click at [122, 149] on td "72,61%" at bounding box center [147, 150] width 57 height 11
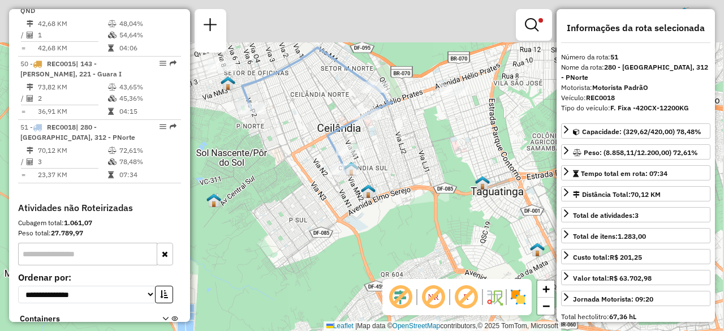
drag, startPoint x: 367, startPoint y: 214, endPoint x: 367, endPoint y: 229, distance: 14.7
click at [367, 229] on div "Limpar filtros Janela de atendimento Grade de atendimento Capacidade Transporta…" at bounding box center [362, 165] width 724 height 331
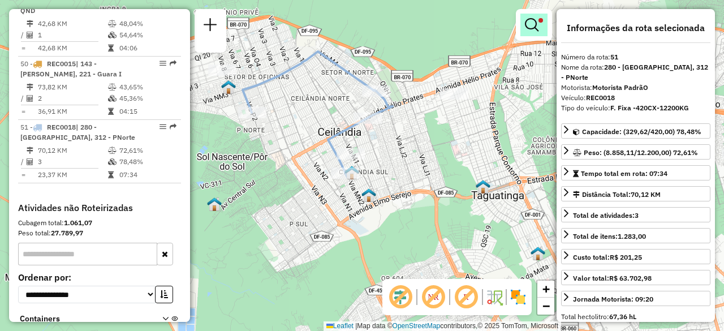
click at [538, 23] on link at bounding box center [533, 25] width 27 height 23
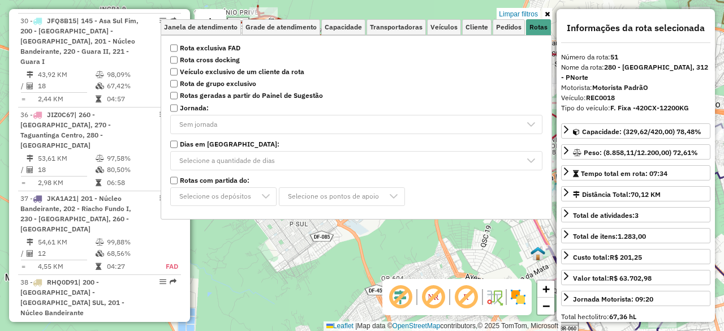
scroll to position [751, 0]
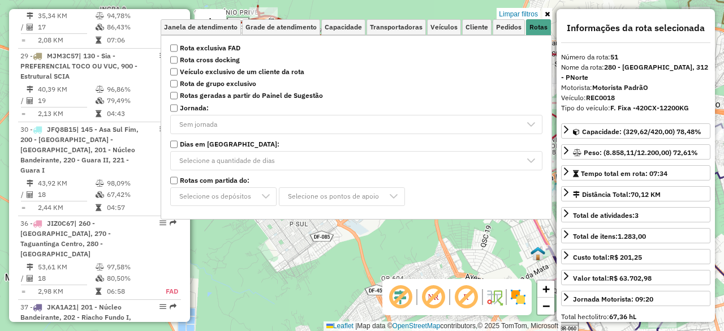
click at [244, 255] on div "Limpar filtros Janela de atendimento Grade de atendimento Capacidade Transporta…" at bounding box center [362, 165] width 724 height 331
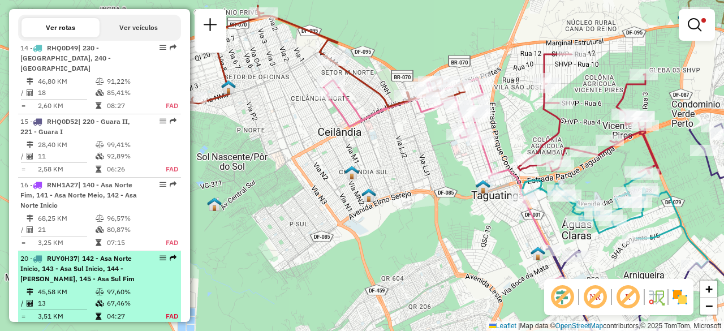
scroll to position [355, 0]
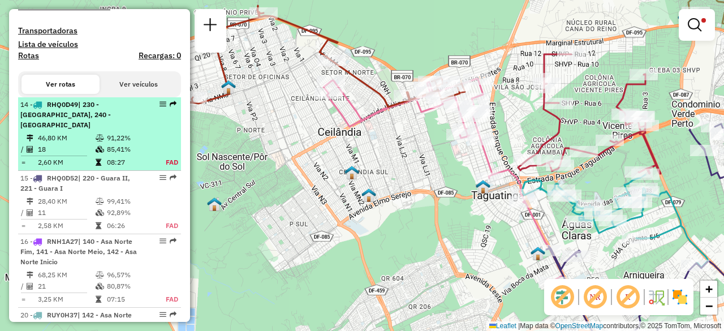
click at [135, 144] on td "85,41%" at bounding box center [129, 149] width 47 height 11
select select "**********"
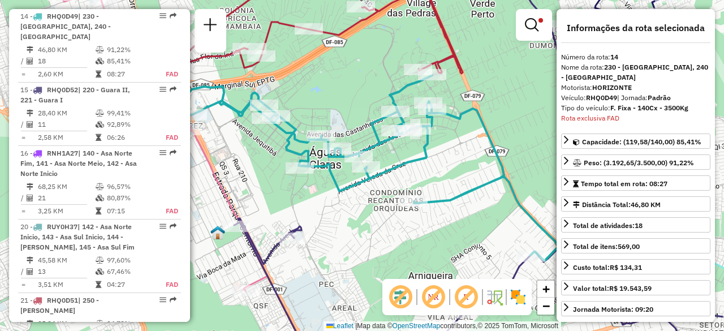
scroll to position [453, 0]
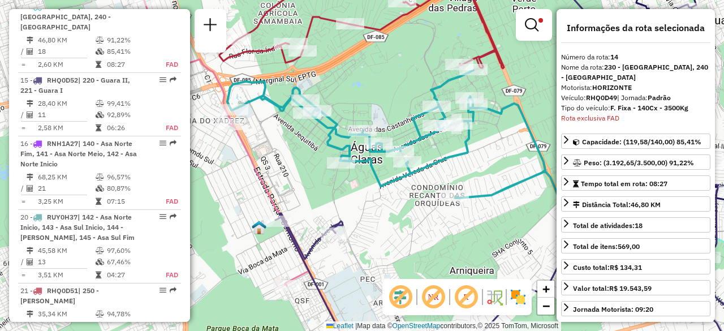
drag, startPoint x: 321, startPoint y: 91, endPoint x: 362, endPoint y: 85, distance: 41.6
click at [362, 85] on div "Limpar filtros Janela de atendimento Grade de atendimento Capacidade Transporta…" at bounding box center [362, 165] width 724 height 331
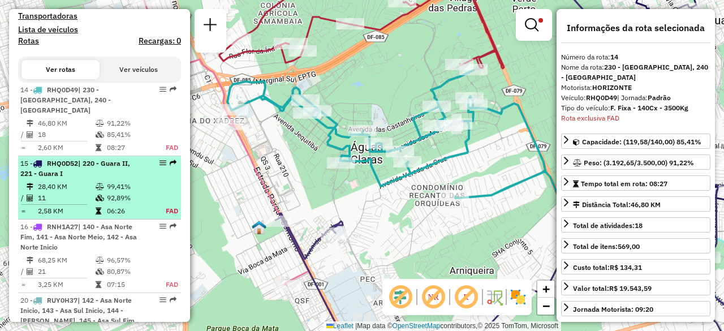
scroll to position [283, 0]
